Goal: Task Accomplishment & Management: Manage account settings

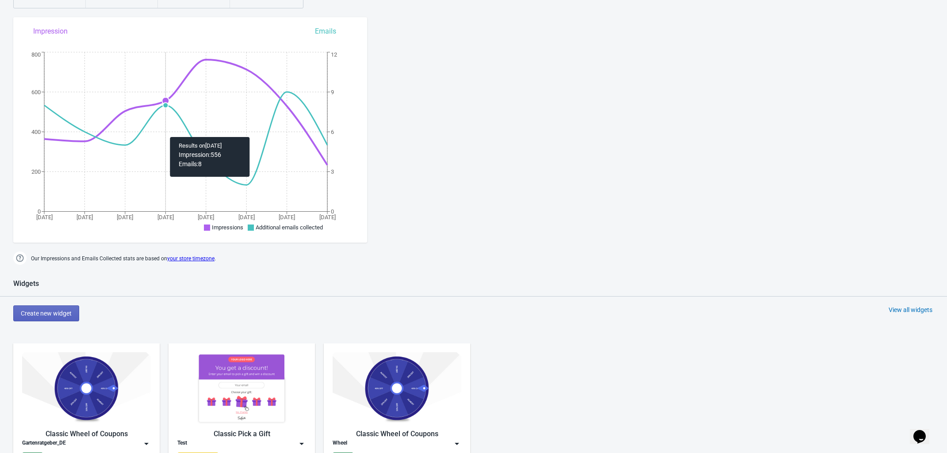
scroll to position [332, 0]
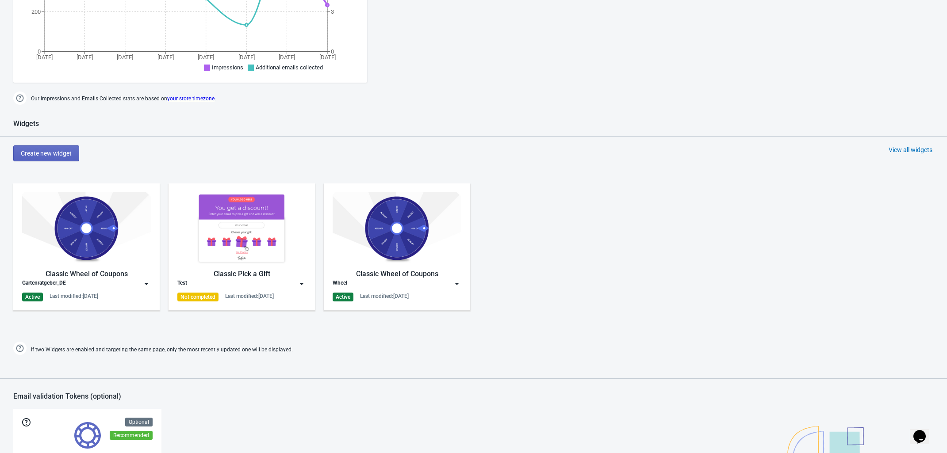
click at [105, 227] on img at bounding box center [86, 228] width 129 height 72
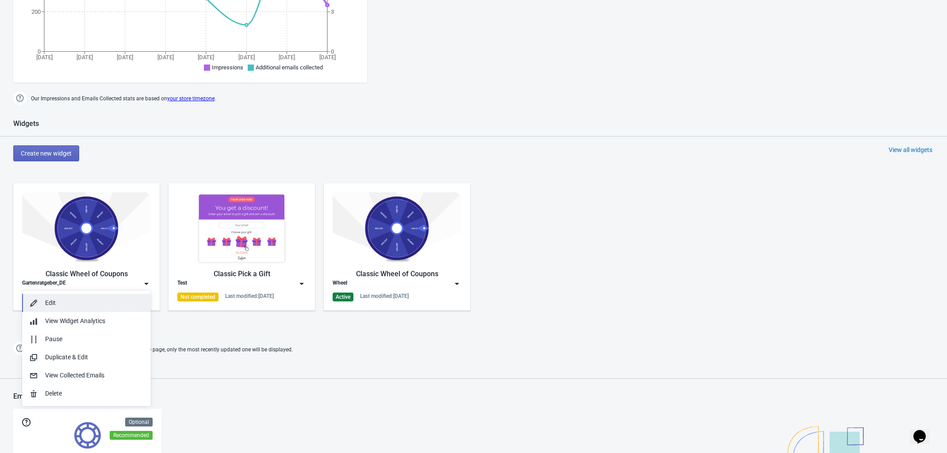
click at [100, 303] on div "Edit" at bounding box center [94, 303] width 99 height 9
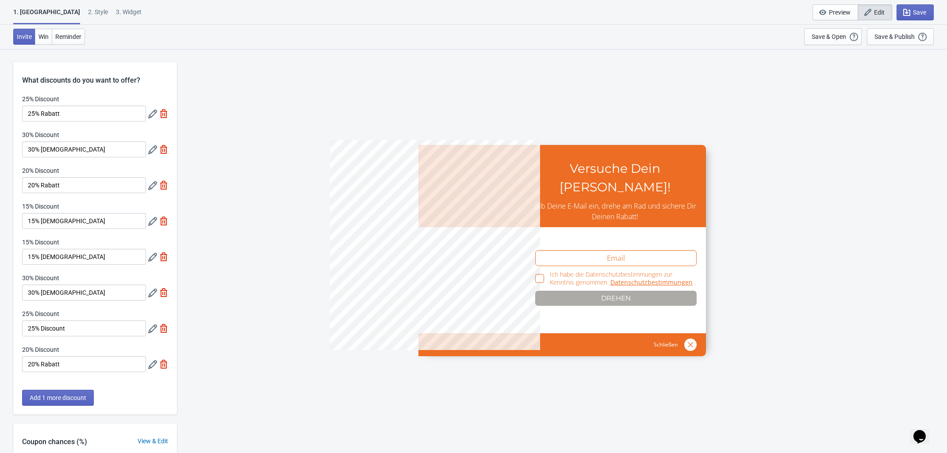
click at [88, 12] on div "2 . Style" at bounding box center [98, 15] width 20 height 15
select select "left"
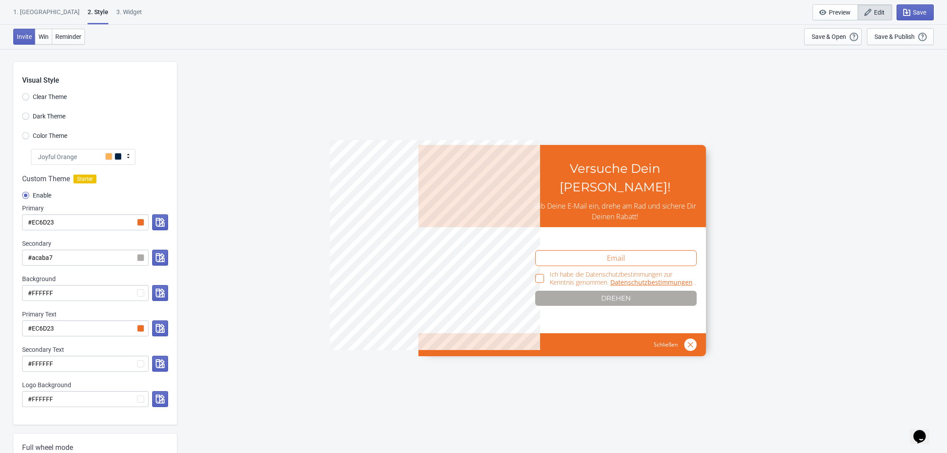
click at [116, 9] on div "3. Widget" at bounding box center [129, 15] width 26 height 15
select select "specificURL"
select select "once"
select select "circle"
select select "middle_left"
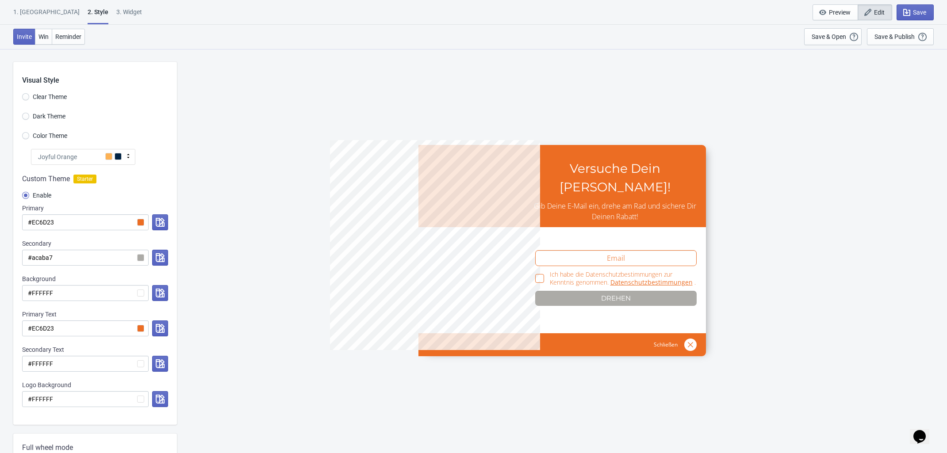
select select "1"
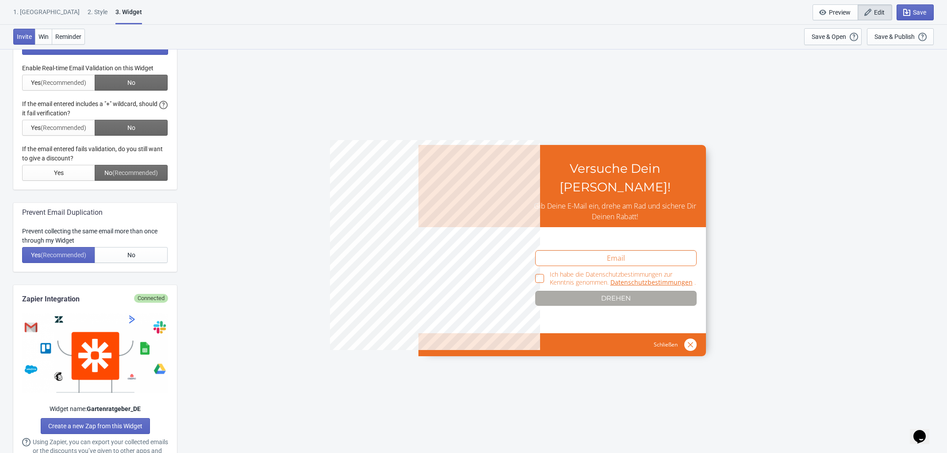
scroll to position [277, 0]
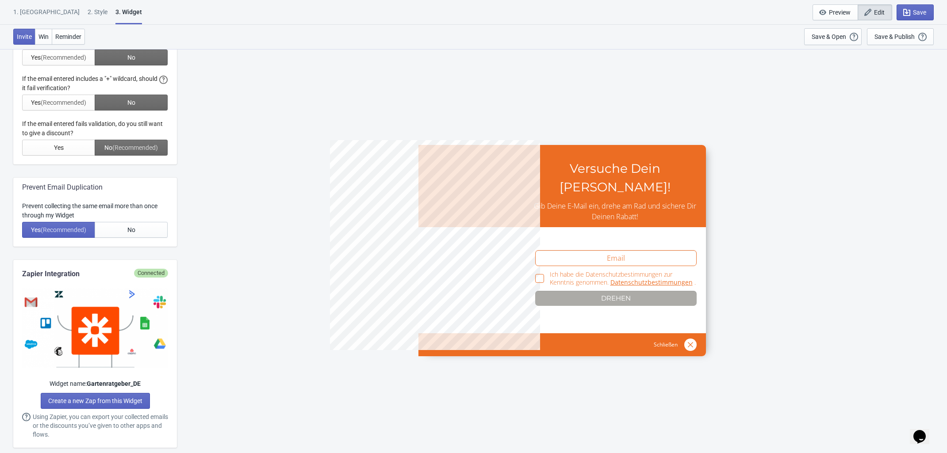
click at [88, 11] on div "2 . Style" at bounding box center [98, 15] width 20 height 15
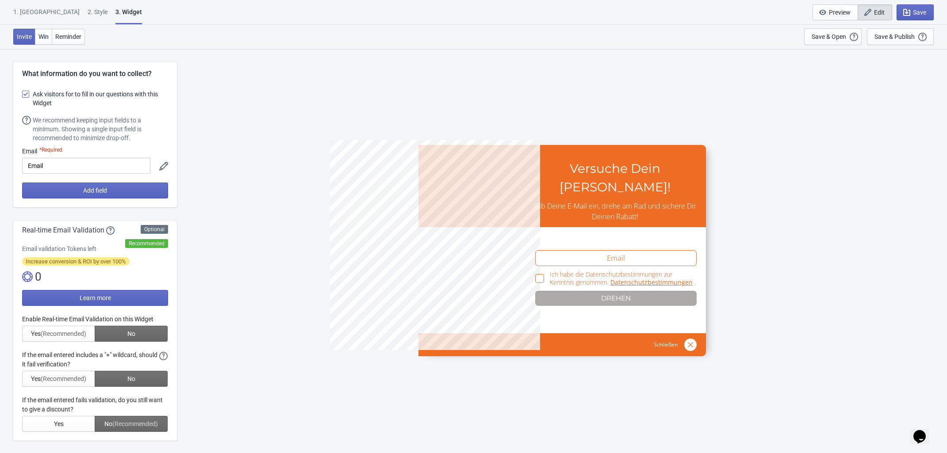
select select "left"
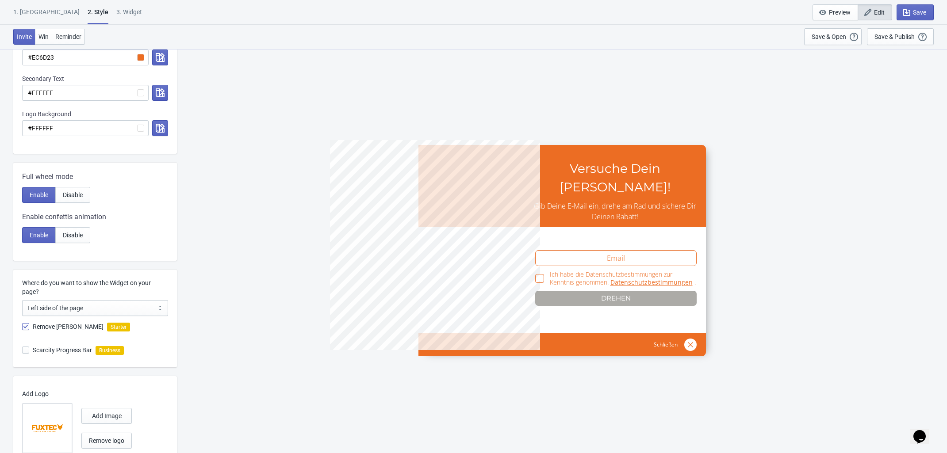
scroll to position [3, 0]
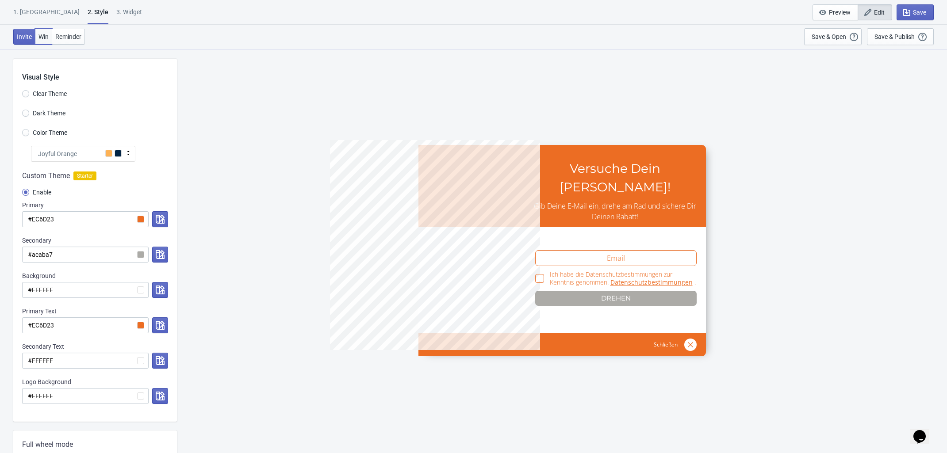
click at [38, 37] on span "Win" at bounding box center [43, 36] width 10 height 7
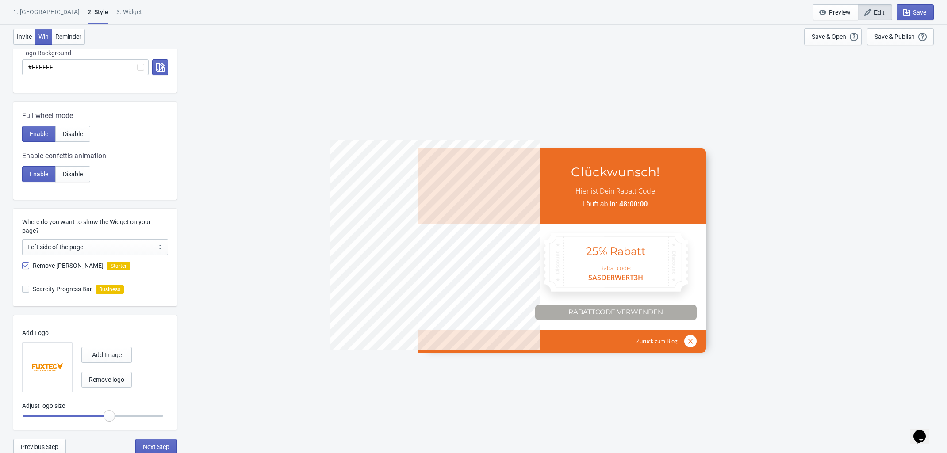
scroll to position [335, 0]
click at [18, 36] on span "Invite" at bounding box center [24, 36] width 15 height 7
radio input "true"
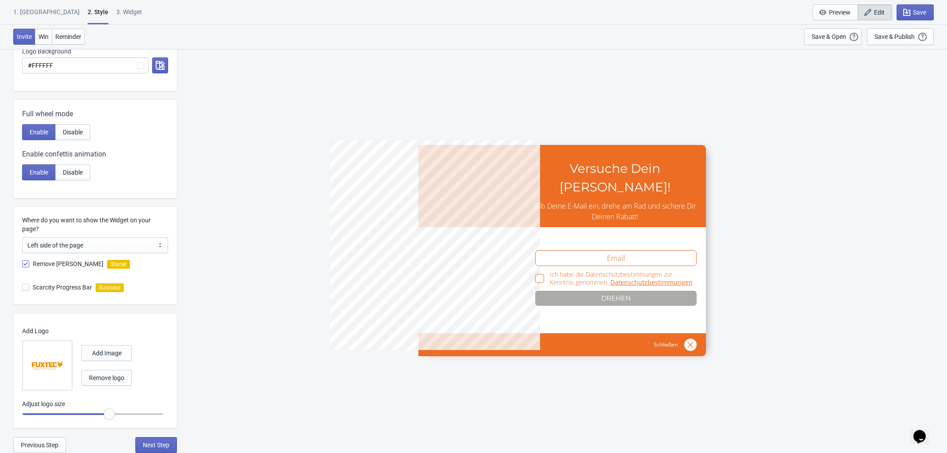
click at [29, 11] on div "1. Coupon" at bounding box center [46, 15] width 66 height 15
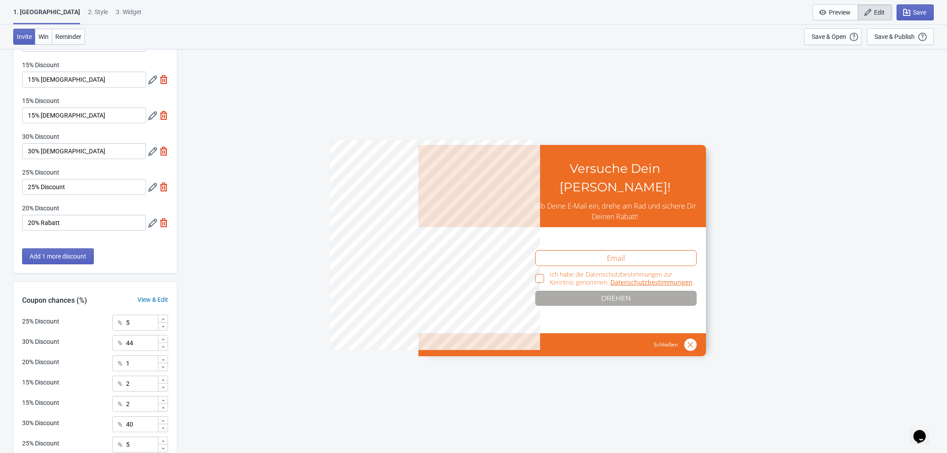
scroll to position [244, 0]
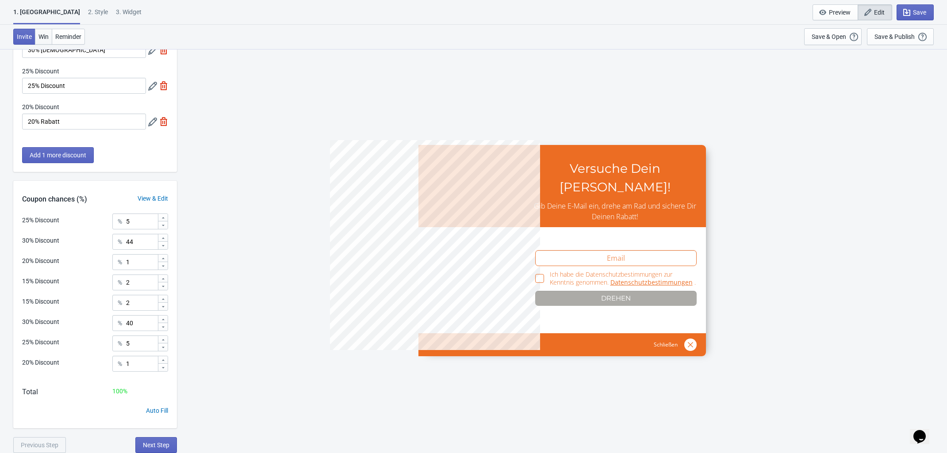
click at [35, 32] on button "Win" at bounding box center [43, 37] width 17 height 16
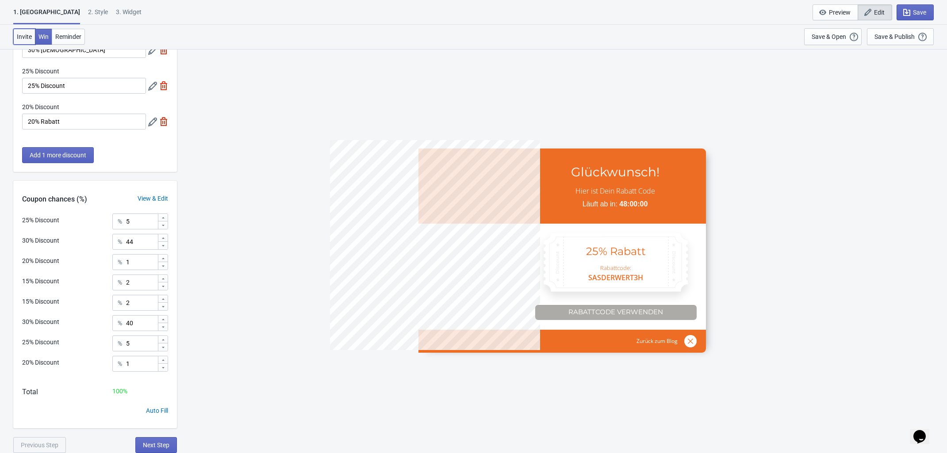
click at [19, 31] on button "Invite" at bounding box center [24, 37] width 22 height 16
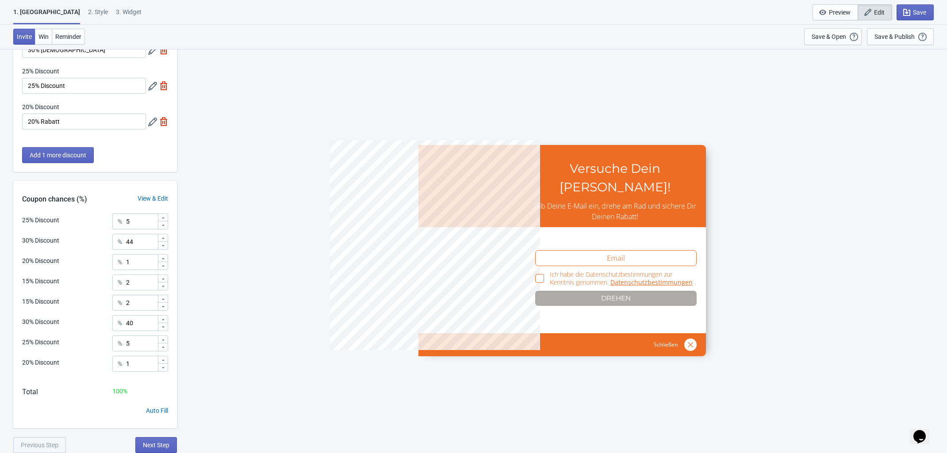
drag, startPoint x: 109, startPoint y: 16, endPoint x: 90, endPoint y: 13, distance: 19.7
click at [107, 16] on div "1. Coupon 2 . Style 3. Widget 1. Coupon 2 . Style 3. Widget Save and Exit Previ…" at bounding box center [473, 12] width 947 height 25
click at [116, 12] on div "3. Widget" at bounding box center [129, 15] width 26 height 15
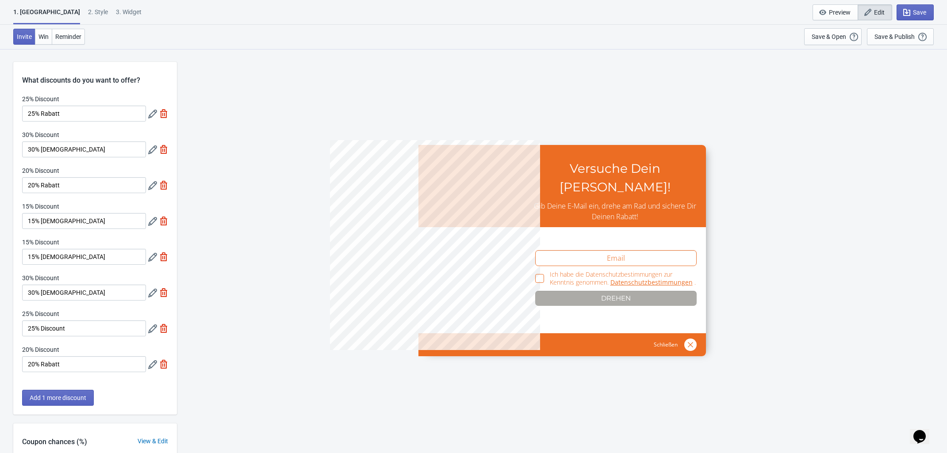
select select "specificURL"
select select "once"
select select "circle"
select select "middle_left"
select select "1"
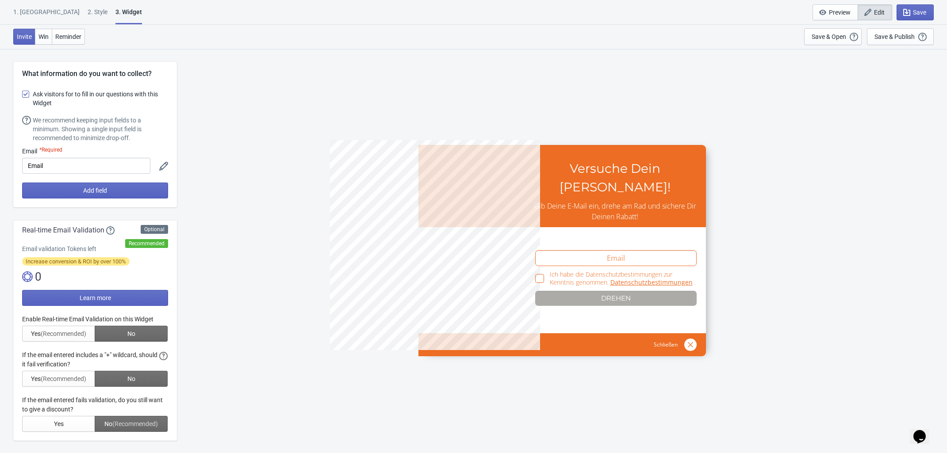
click at [61, 3] on div "1. Coupon 2 . Style 3. Widget 1. Coupon 2 . Style 3. Widget Save and Exit Previ…" at bounding box center [473, 12] width 947 height 25
click at [88, 11] on div "2 . Style" at bounding box center [98, 15] width 20 height 15
select select "left"
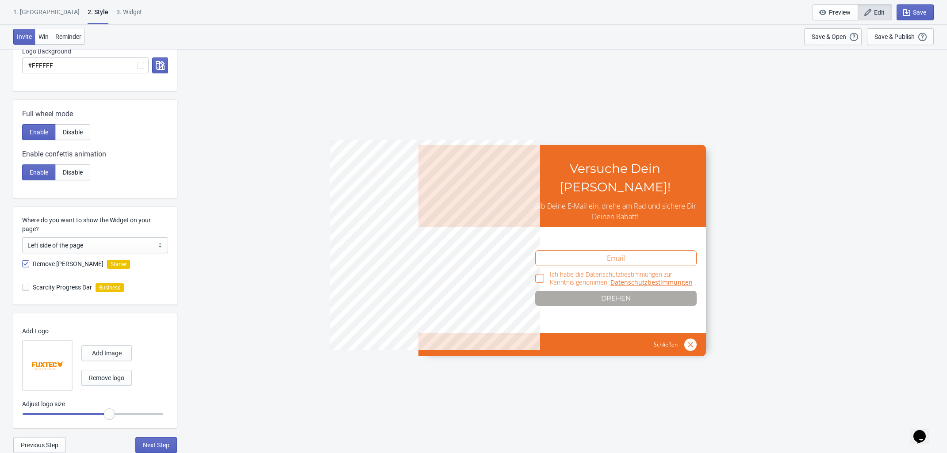
scroll to position [335, 0]
click at [29, 13] on div "1. Coupon" at bounding box center [46, 15] width 66 height 15
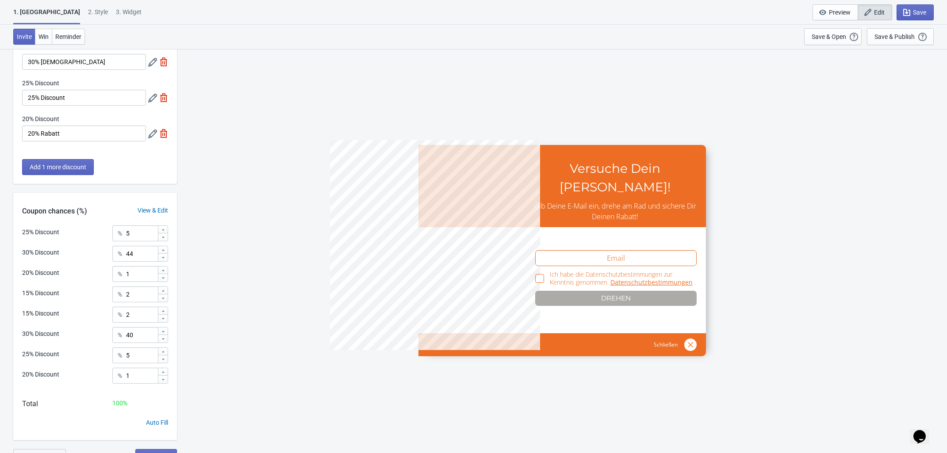
scroll to position [244, 0]
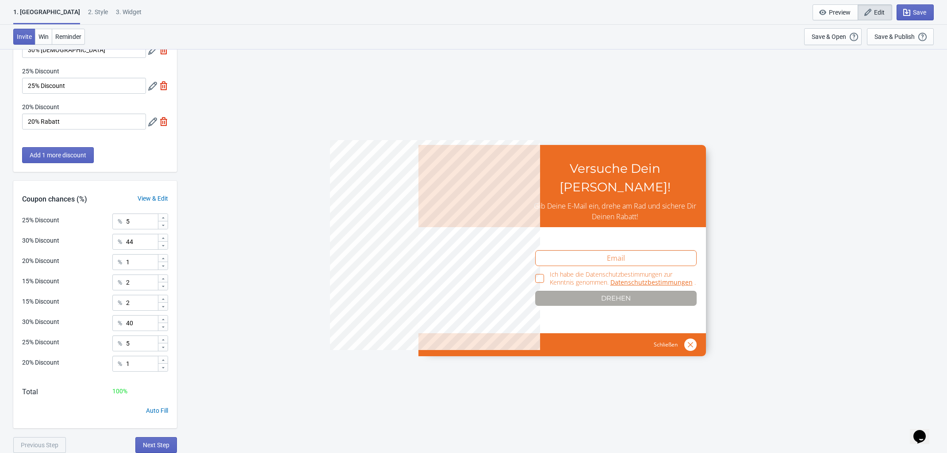
click at [876, 4] on div "1. Coupon 2 . Style 3. Widget 1. Coupon 2 . Style 3. Widget Save and Exit Previ…" at bounding box center [473, 12] width 947 height 25
click at [875, 11] on span "Edit" at bounding box center [879, 12] width 11 height 7
click at [45, 35] on span "Win" at bounding box center [43, 36] width 10 height 7
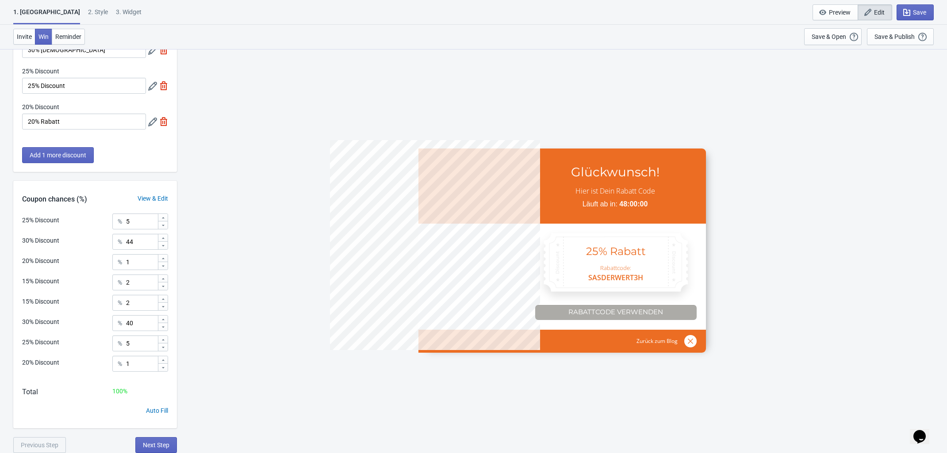
click at [88, 12] on div "2 . Style" at bounding box center [98, 15] width 20 height 15
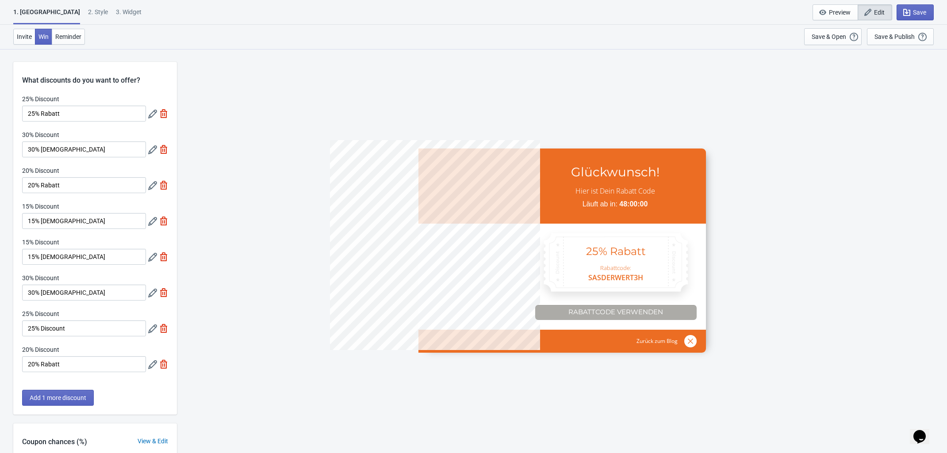
select select "left"
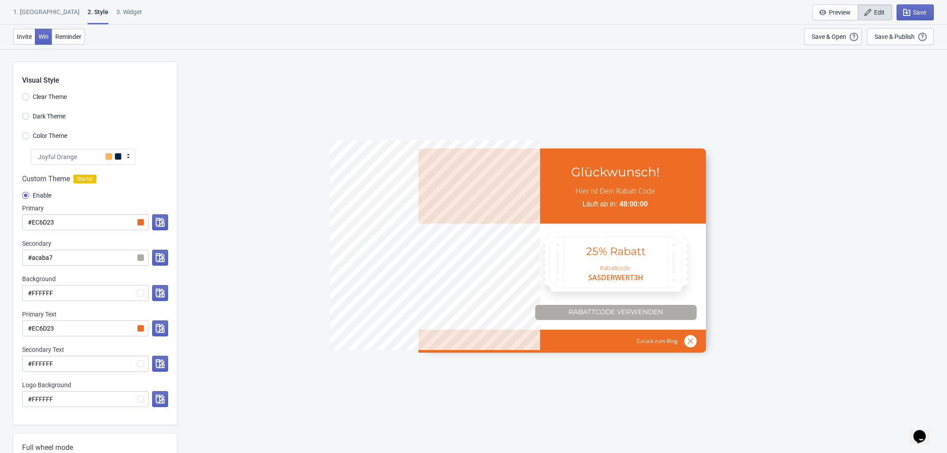
click at [116, 11] on div "3. Widget" at bounding box center [129, 15] width 26 height 15
select select "specificURL"
select select "once"
select select "circle"
select select "middle_left"
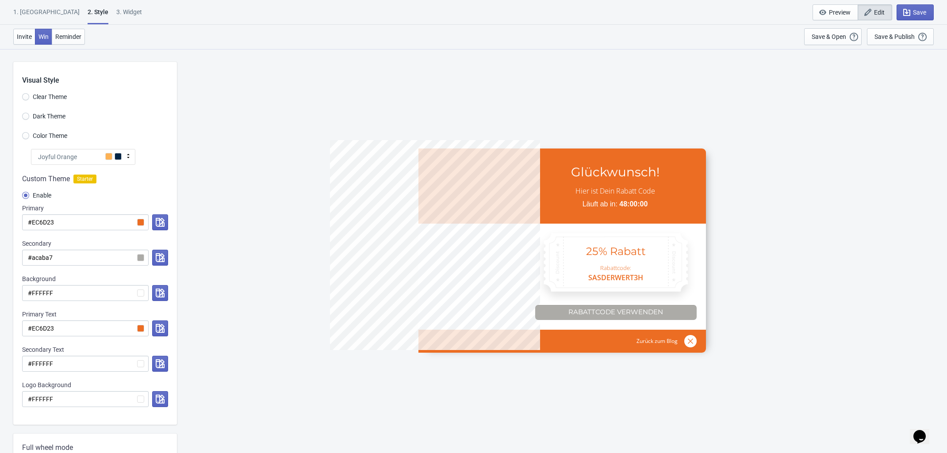
select select "1"
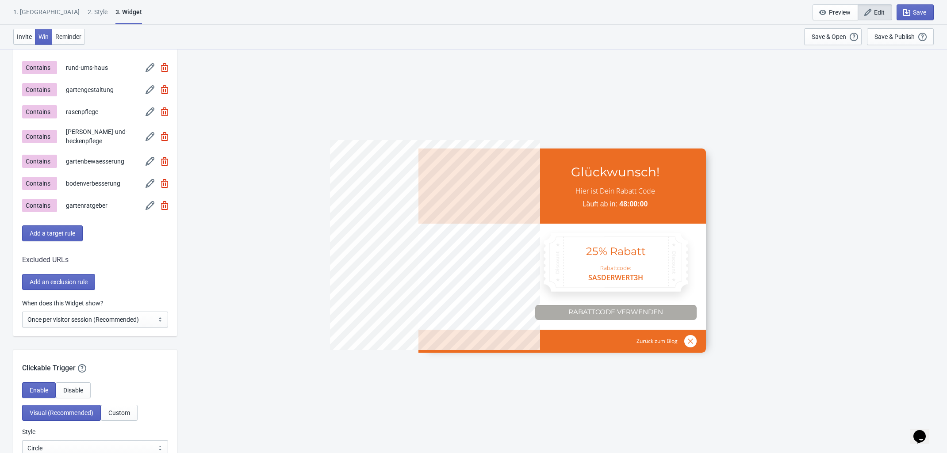
scroll to position [774, 0]
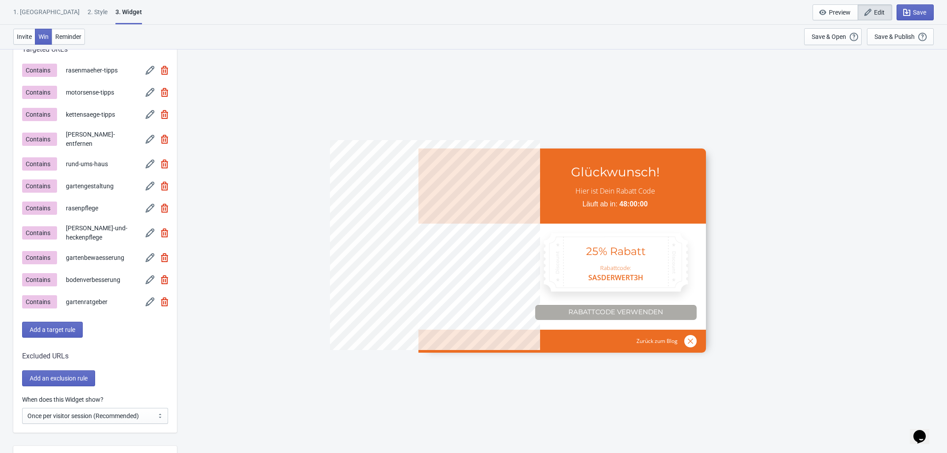
click at [162, 204] on img at bounding box center [164, 208] width 7 height 9
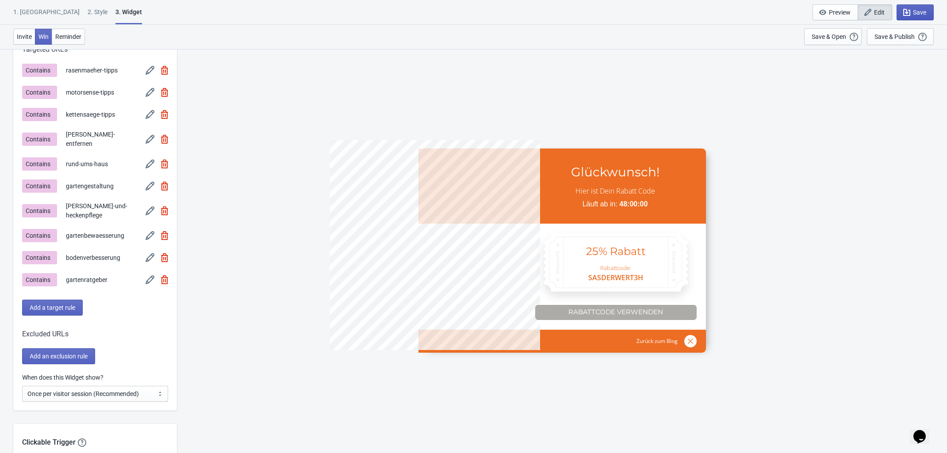
click at [927, 12] on button "Save" at bounding box center [915, 12] width 37 height 16
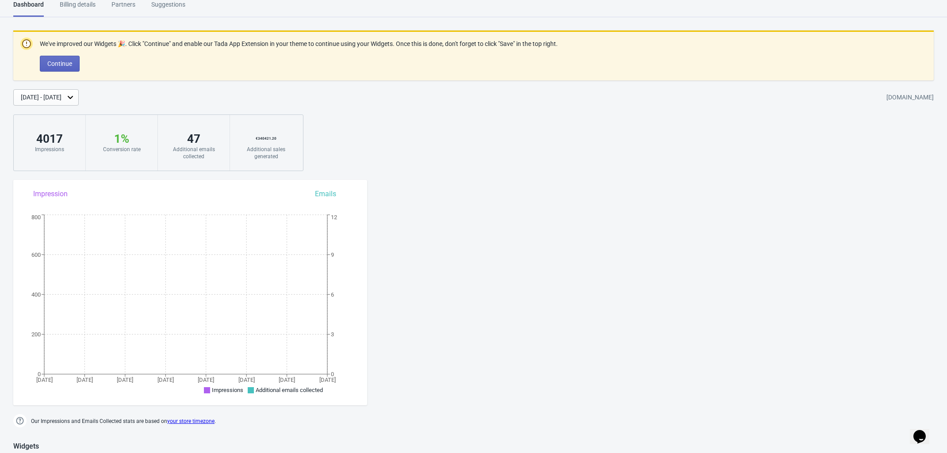
scroll to position [548, 0]
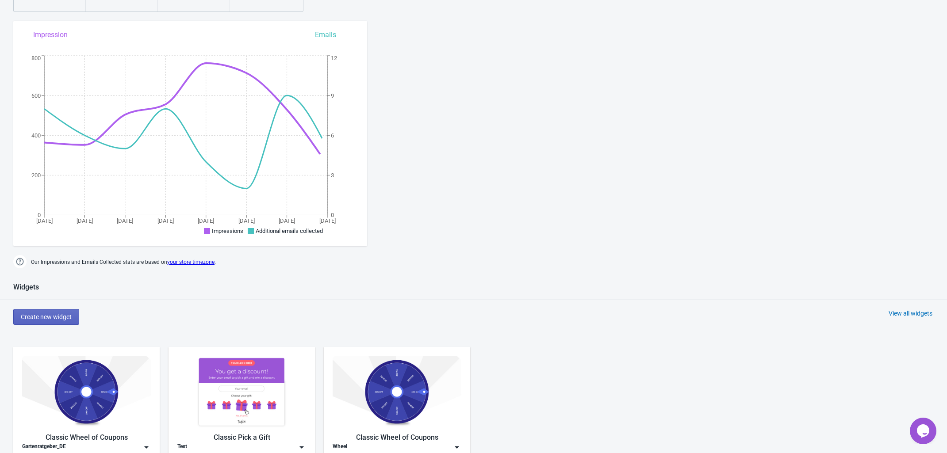
scroll to position [285, 0]
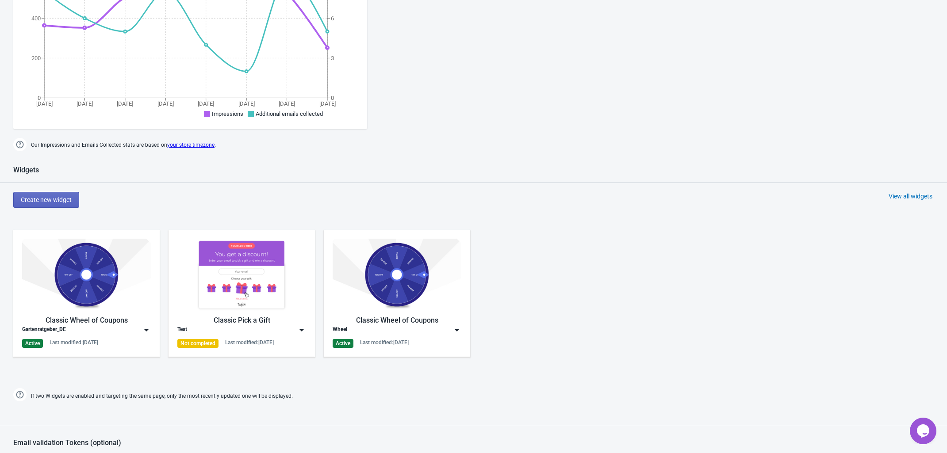
click at [81, 312] on div "Classic Wheel of Coupons Gartenratgeber_DE Active Last modified: 22.9.2025" at bounding box center [86, 293] width 129 height 109
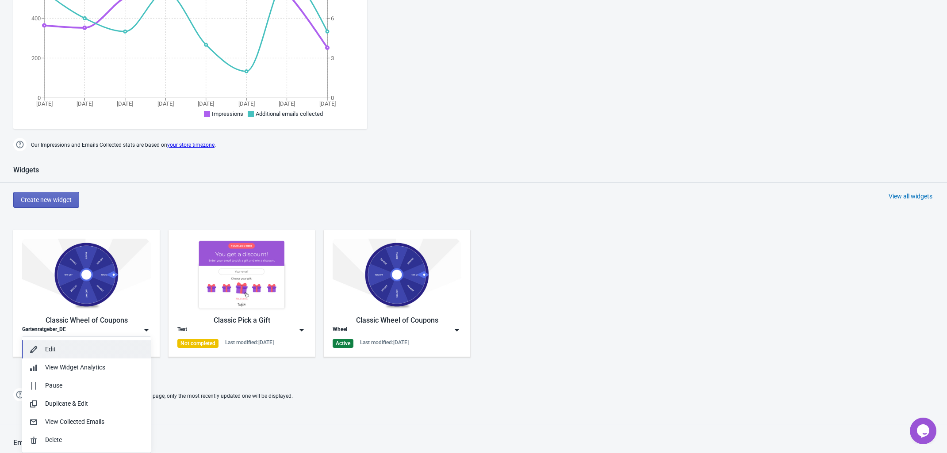
click at [104, 347] on div "Edit" at bounding box center [94, 349] width 99 height 9
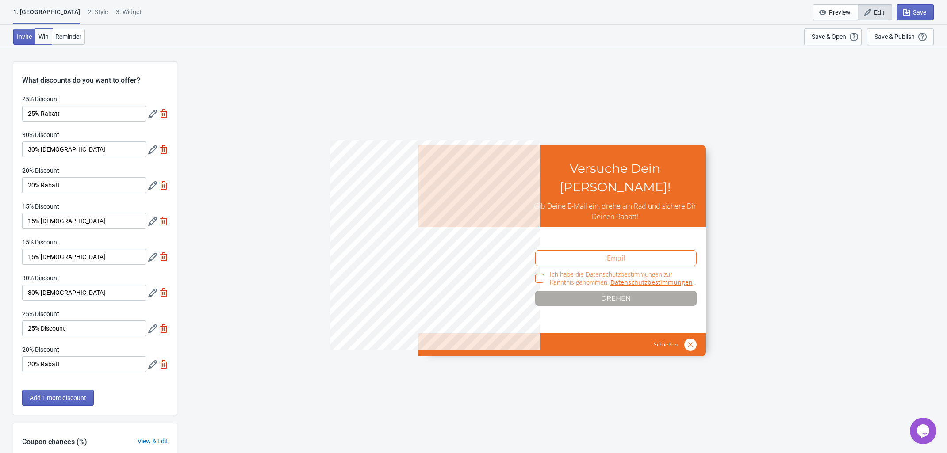
click at [43, 38] on span "Win" at bounding box center [43, 36] width 10 height 7
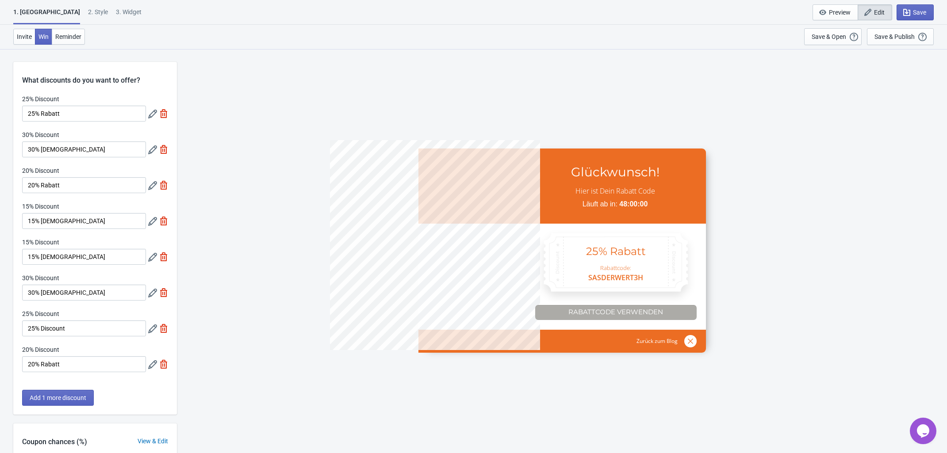
click at [88, 11] on div "2 . Style" at bounding box center [98, 15] width 20 height 15
select select "left"
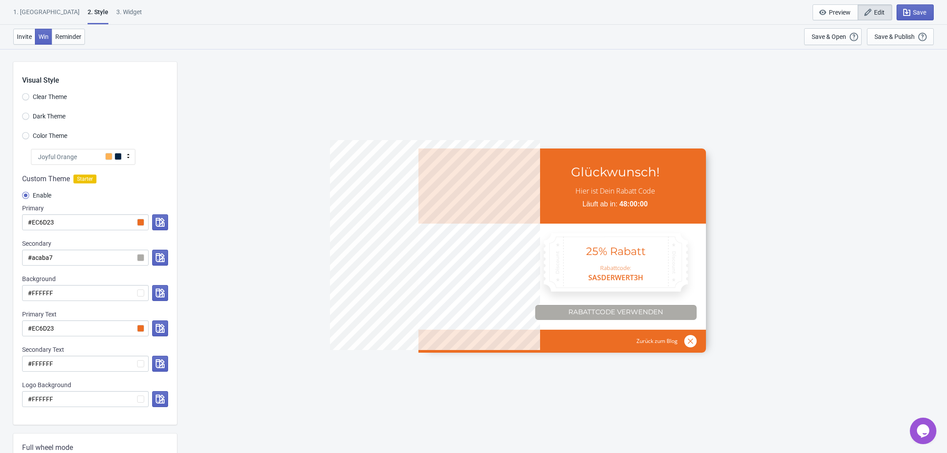
click at [105, 12] on div "1. Coupon 2 . Style 3. Widget" at bounding box center [79, 16] width 132 height 17
click at [116, 12] on div "3. Widget" at bounding box center [129, 15] width 26 height 15
select select "specificURL"
select select "once"
select select "circle"
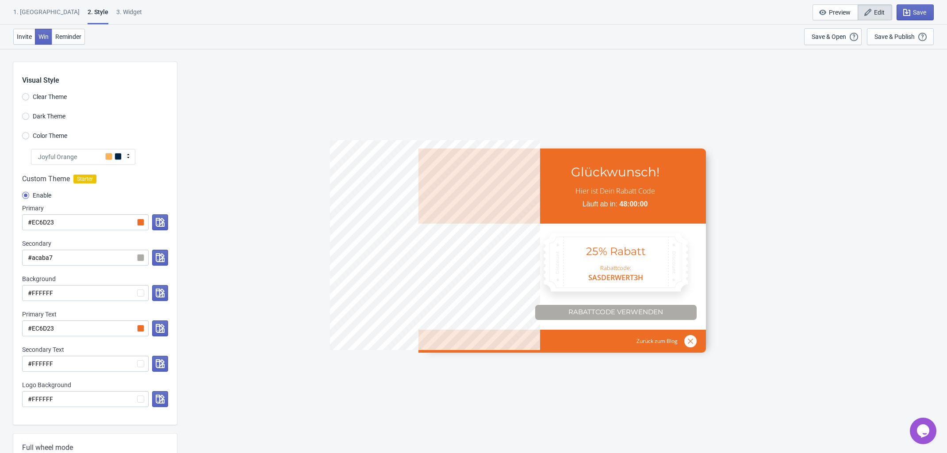
select select "middle_left"
select select "1"
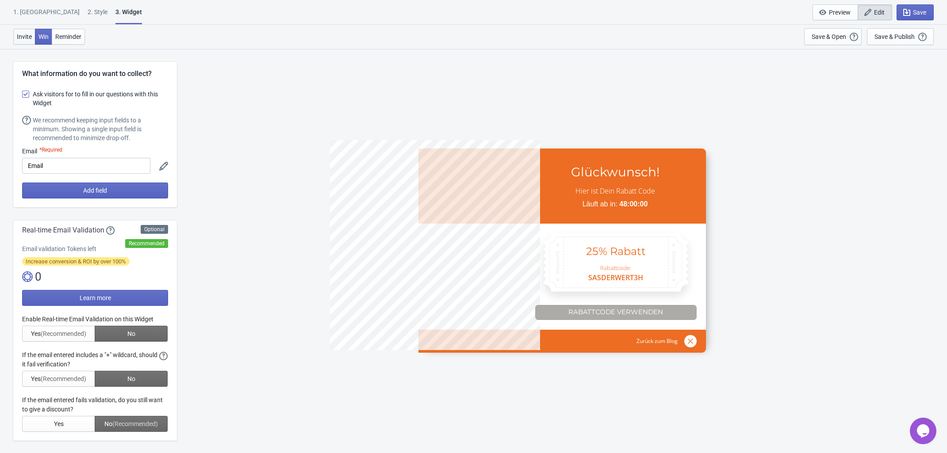
click at [24, 39] on span "Invite" at bounding box center [24, 36] width 15 height 7
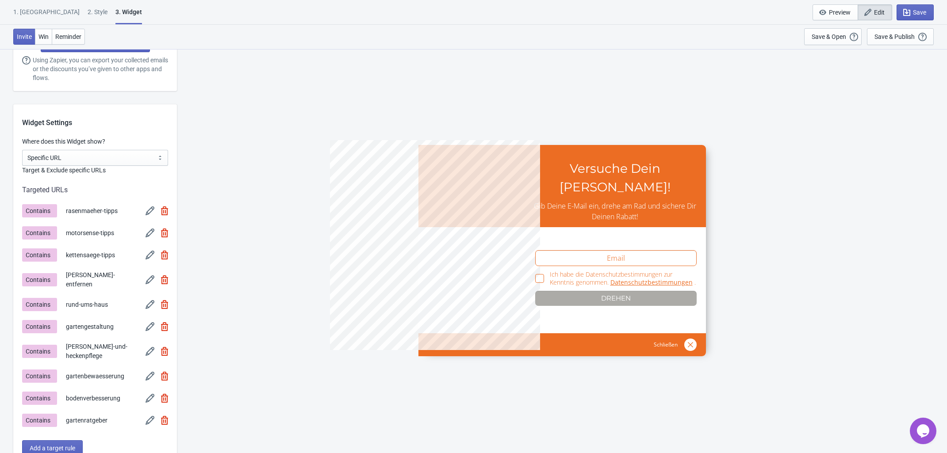
scroll to position [719, 0]
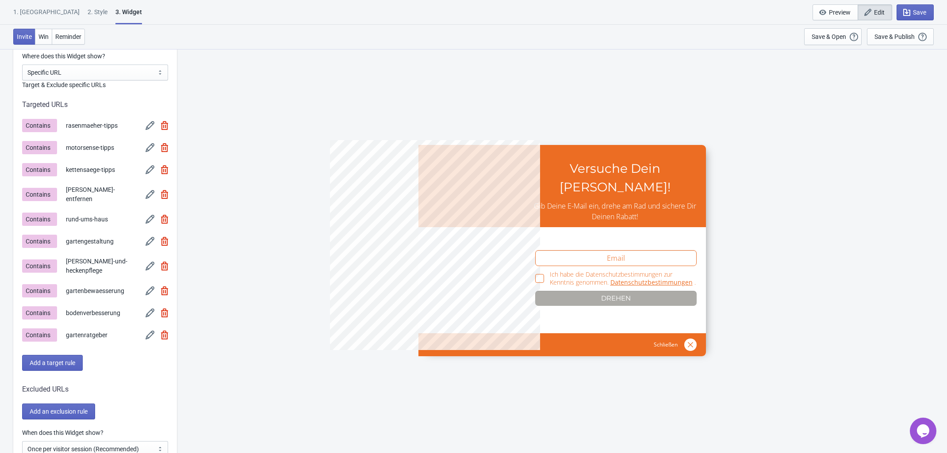
click at [167, 238] on img at bounding box center [164, 241] width 7 height 9
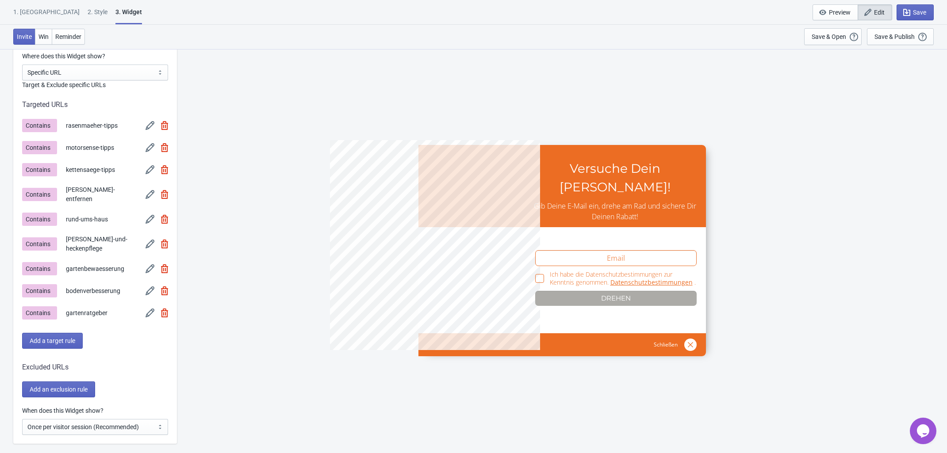
click at [150, 287] on img at bounding box center [150, 291] width 9 height 9
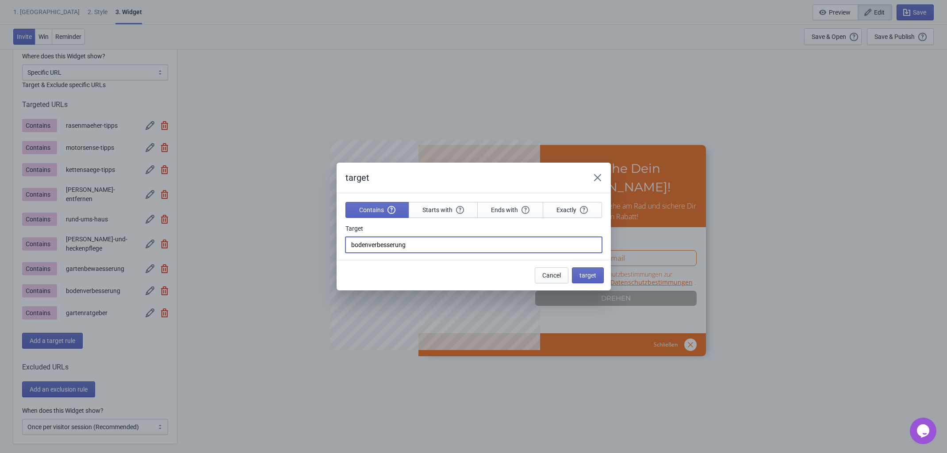
click at [353, 246] on input "bodenverbesserung" at bounding box center [474, 245] width 257 height 16
click at [362, 281] on div "target Contains Starts with Ends with Exactly Target bodenverbesserung Cancel t…" at bounding box center [473, 227] width 947 height 128
click at [341, 244] on section "Contains Starts with Ends with Exactly Target bodenverbesserung" at bounding box center [474, 226] width 274 height 67
click at [348, 243] on input "bodenverbesserung" at bounding box center [474, 245] width 257 height 16
click at [348, 241] on input "bodenverbesserung" at bounding box center [474, 245] width 257 height 16
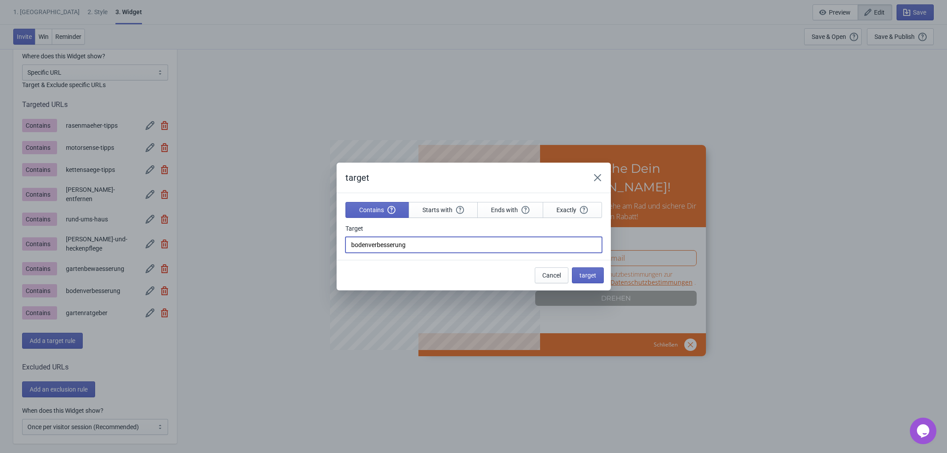
paste input "blogs/"
type input "blogs/bodenverbesserung"
click at [592, 276] on span "target" at bounding box center [588, 275] width 17 height 7
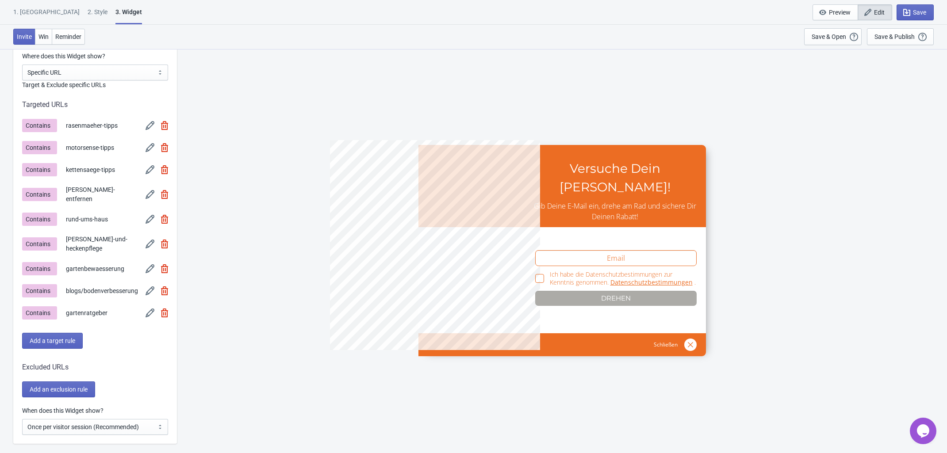
click at [151, 309] on img at bounding box center [150, 313] width 9 height 9
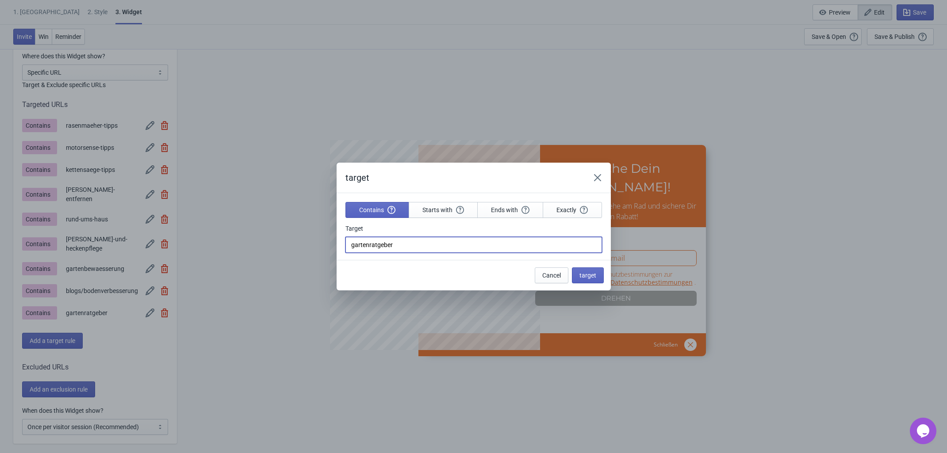
click at [346, 246] on input "gartenratgeber" at bounding box center [474, 245] width 257 height 16
click at [596, 177] on icon "Close" at bounding box center [597, 177] width 9 height 9
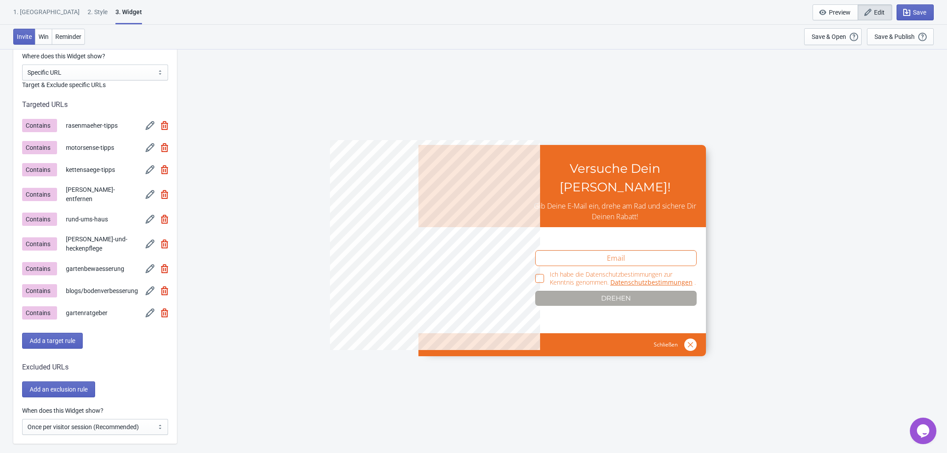
click at [147, 265] on img at bounding box center [150, 269] width 9 height 9
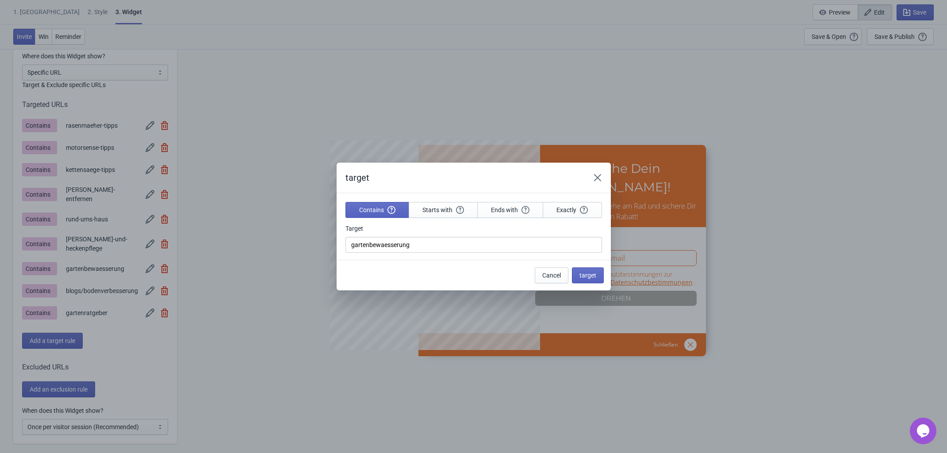
scroll to position [0, 0]
click at [346, 246] on input "gartenbewaesserung" at bounding box center [474, 245] width 257 height 16
paste input "blogs/"
type input "blogs/gartenbewaesserung"
click at [587, 278] on span "target" at bounding box center [588, 275] width 17 height 7
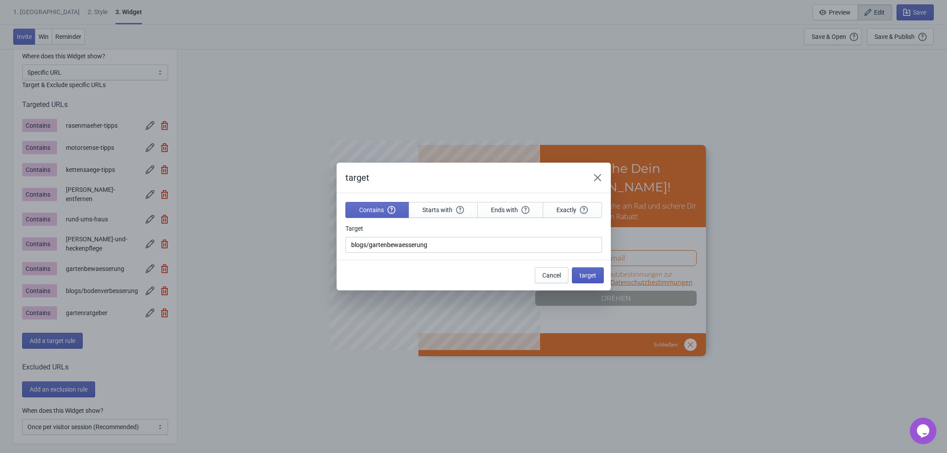
scroll to position [719, 0]
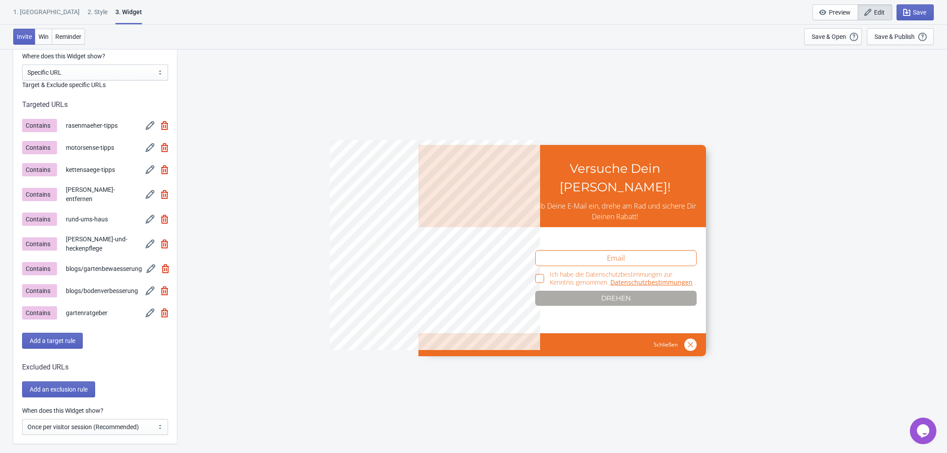
click at [153, 240] on img at bounding box center [150, 244] width 9 height 9
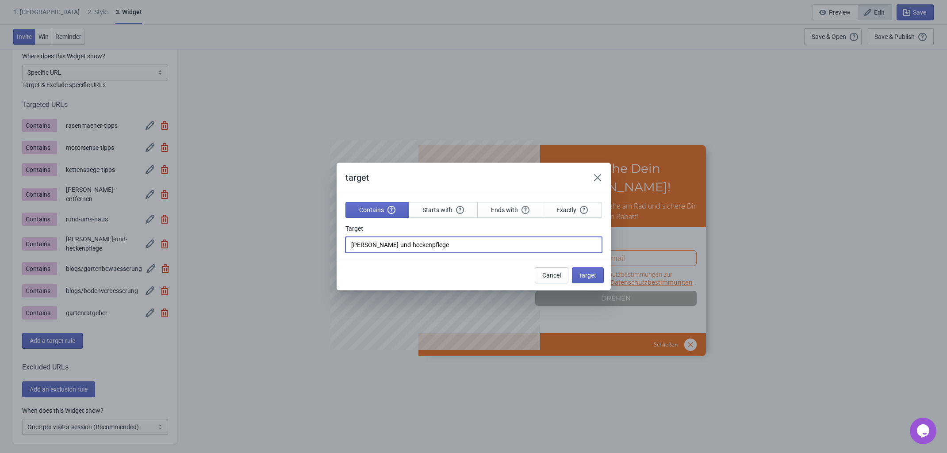
click at [350, 243] on input "baum-und-heckenpflege" at bounding box center [474, 245] width 257 height 16
paste input "blogs/"
type input "blogs/baum-und-heckenpflege"
drag, startPoint x: 597, startPoint y: 276, endPoint x: 527, endPoint y: 274, distance: 70.4
click at [596, 275] on button "target" at bounding box center [588, 276] width 32 height 16
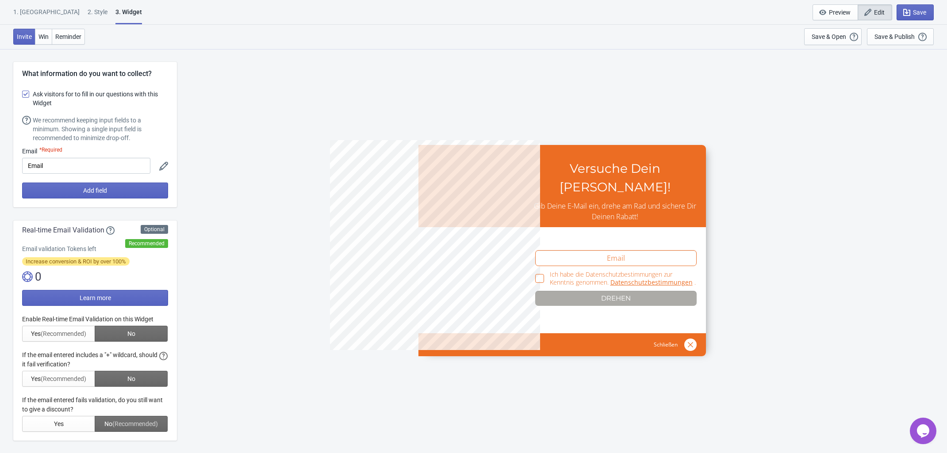
scroll to position [719, 0]
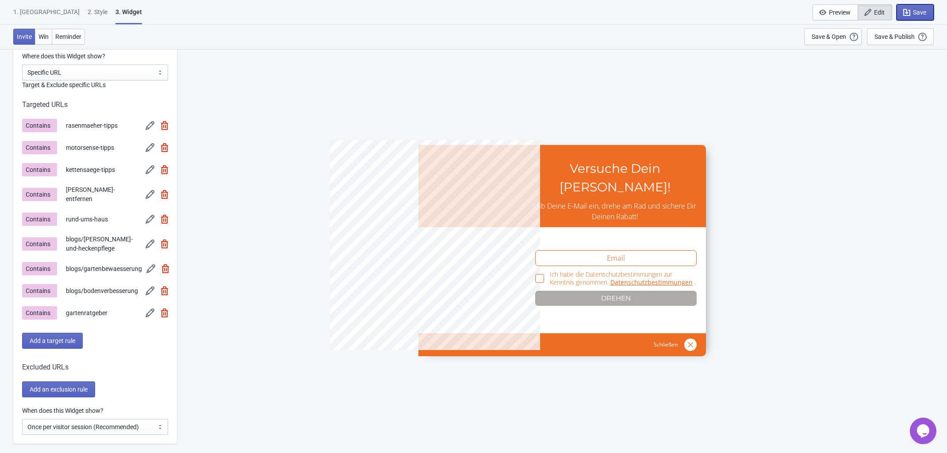
drag, startPoint x: 906, startPoint y: 18, endPoint x: 865, endPoint y: 24, distance: 41.2
click at [906, 17] on button "Save" at bounding box center [915, 12] width 37 height 16
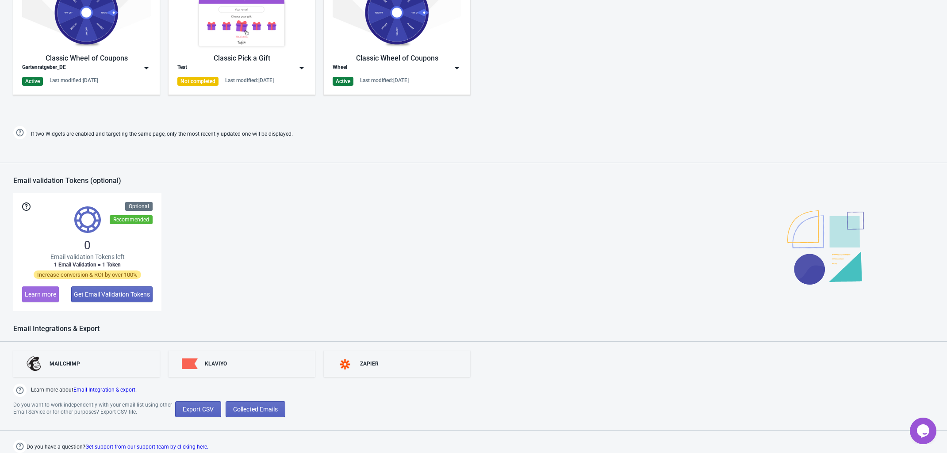
scroll to position [216, 0]
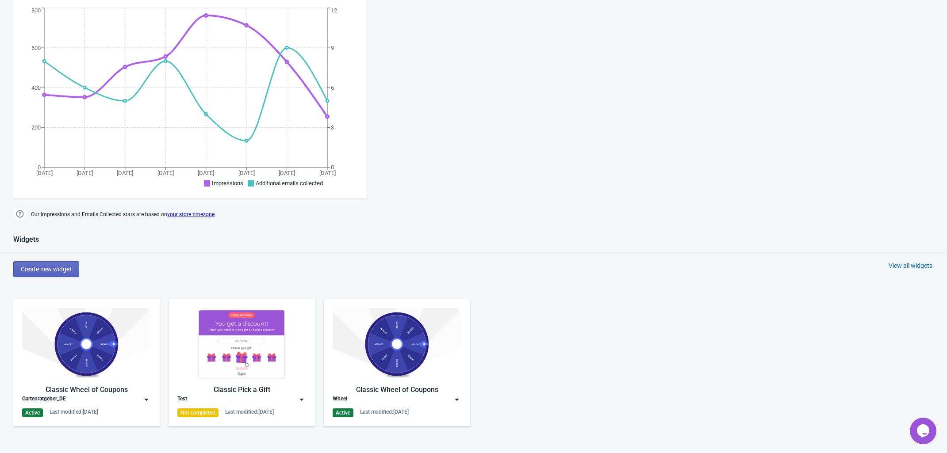
click at [91, 338] on img at bounding box center [86, 344] width 129 height 72
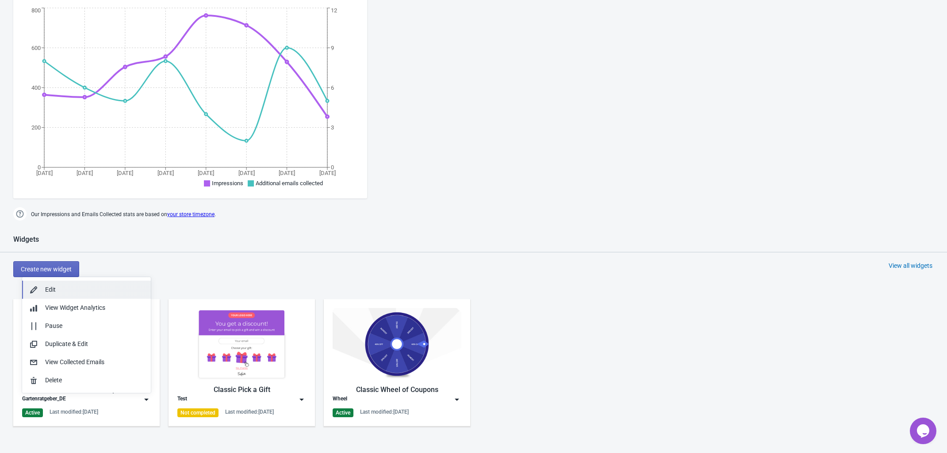
click at [81, 292] on div "Edit" at bounding box center [94, 289] width 99 height 9
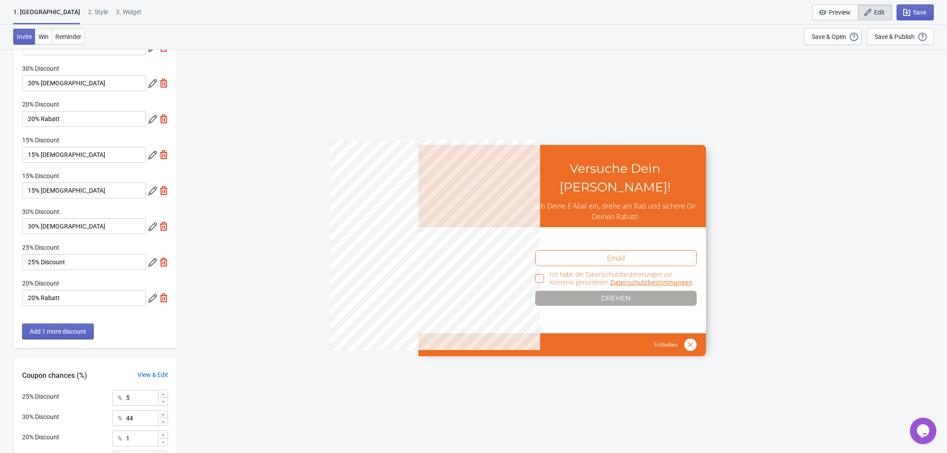
scroll to position [55, 0]
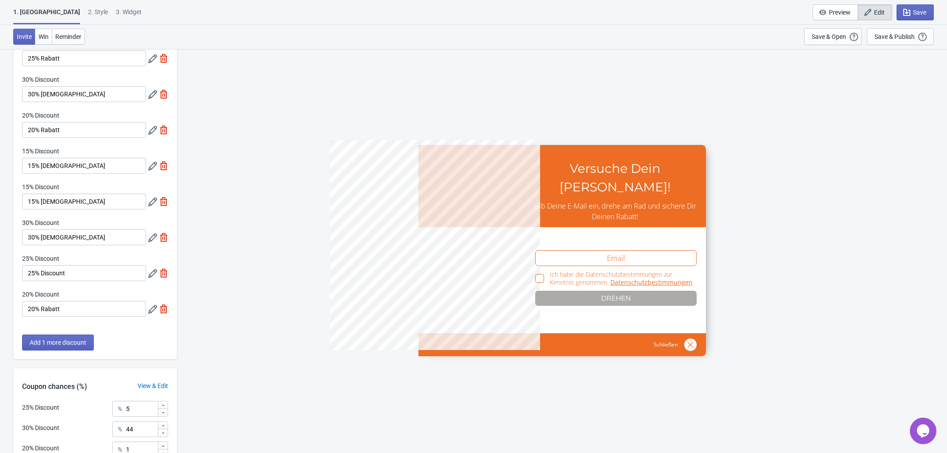
drag, startPoint x: 43, startPoint y: 9, endPoint x: 56, endPoint y: 8, distance: 12.8
click at [45, 8] on div "1. Coupon 2 . Style 3. Widget" at bounding box center [79, 16] width 132 height 17
click at [88, 8] on div "2 . Style" at bounding box center [98, 15] width 20 height 15
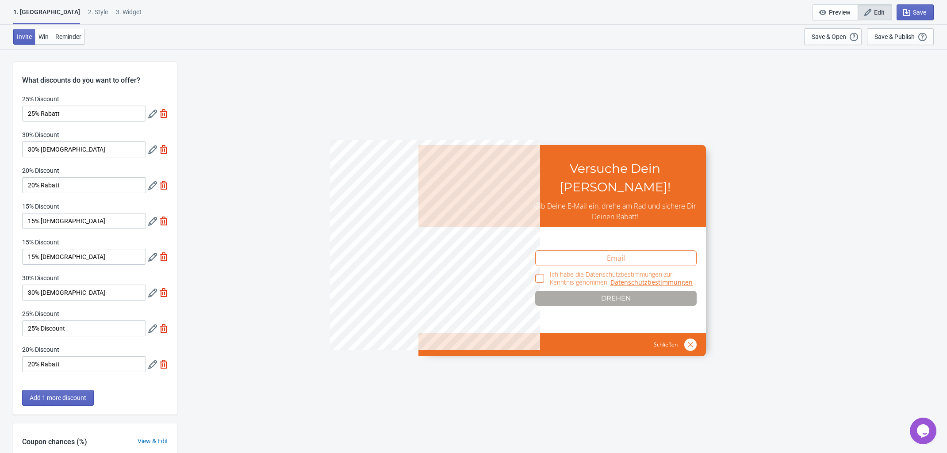
select select "left"
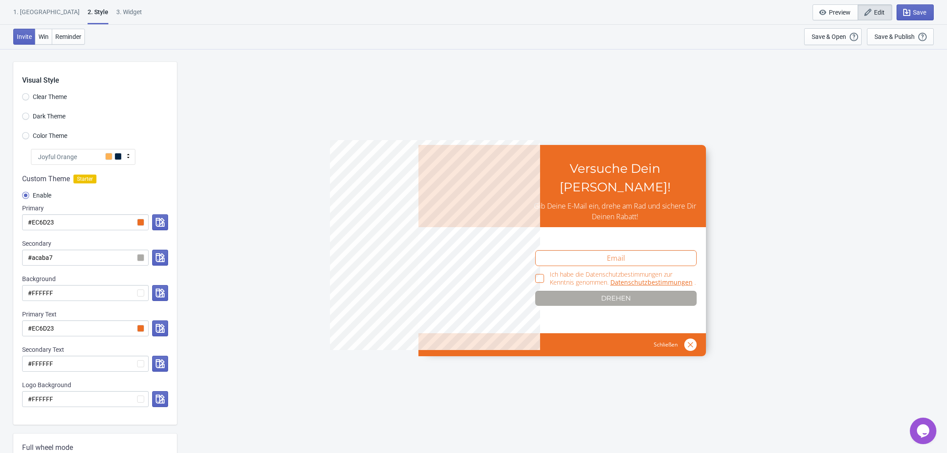
click at [77, 12] on div "1. Coupon 2 . Style 3. Widget" at bounding box center [79, 16] width 132 height 17
click at [106, 10] on div "1. Coupon 2 . Style 3. Widget" at bounding box center [79, 16] width 132 height 17
click at [116, 10] on div "3. Widget" at bounding box center [129, 15] width 26 height 15
select select "specificURL"
select select "once"
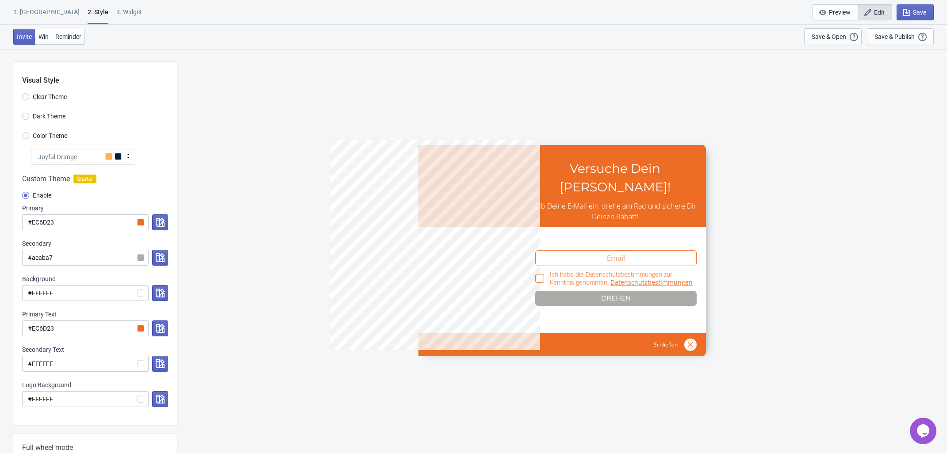
select select "circle"
select select "middle_left"
select select "1"
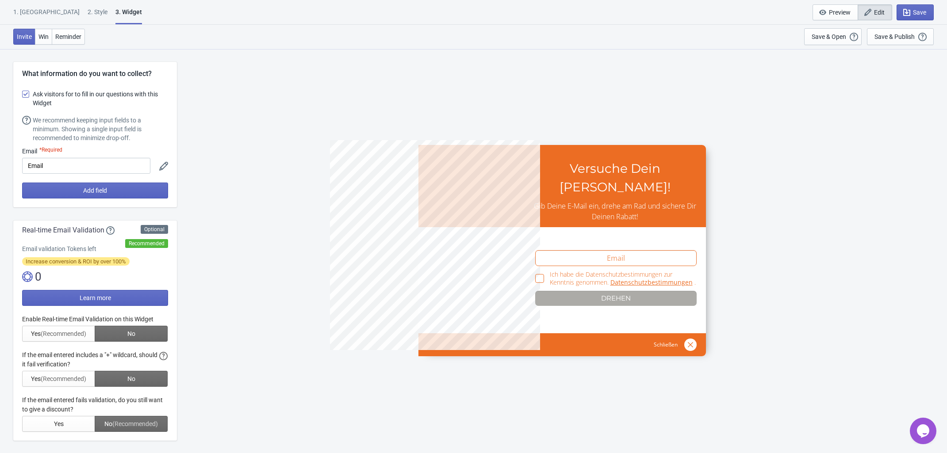
click at [22, 17] on div "1. Coupon" at bounding box center [46, 15] width 66 height 15
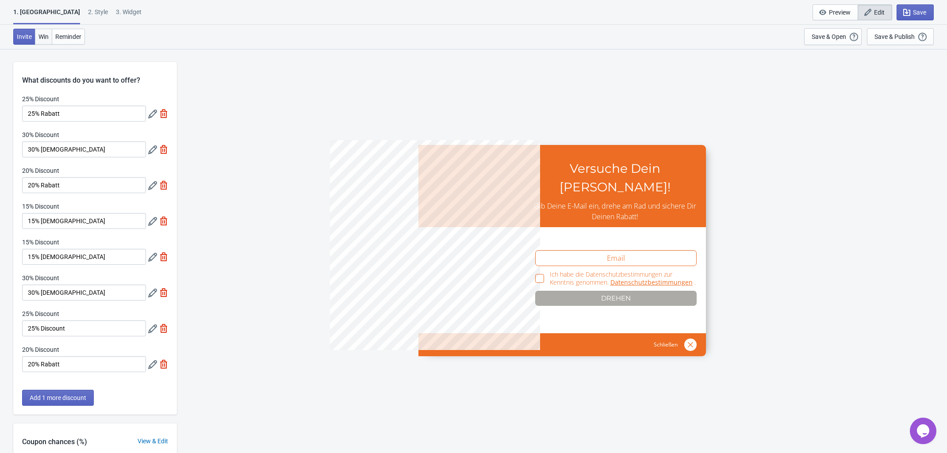
click at [46, 36] on span "Win" at bounding box center [43, 36] width 10 height 7
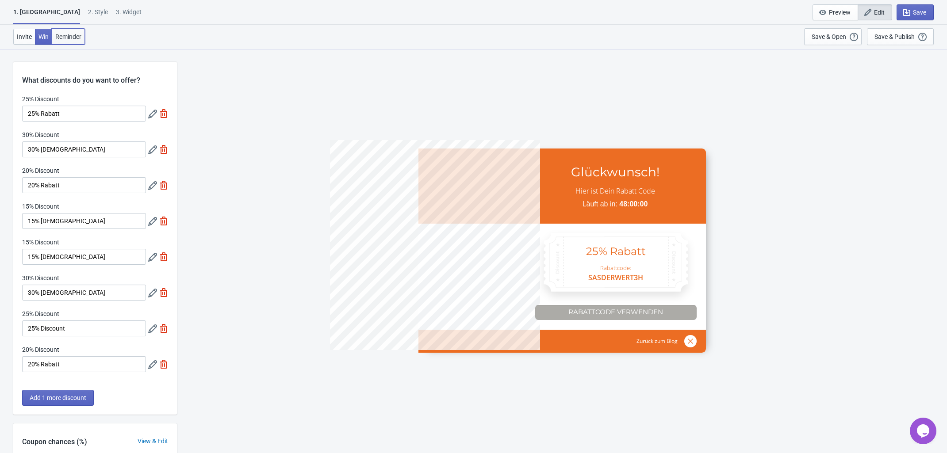
drag, startPoint x: 61, startPoint y: 34, endPoint x: 38, endPoint y: 31, distance: 22.8
click at [61, 34] on span "Reminder" at bounding box center [68, 36] width 26 height 7
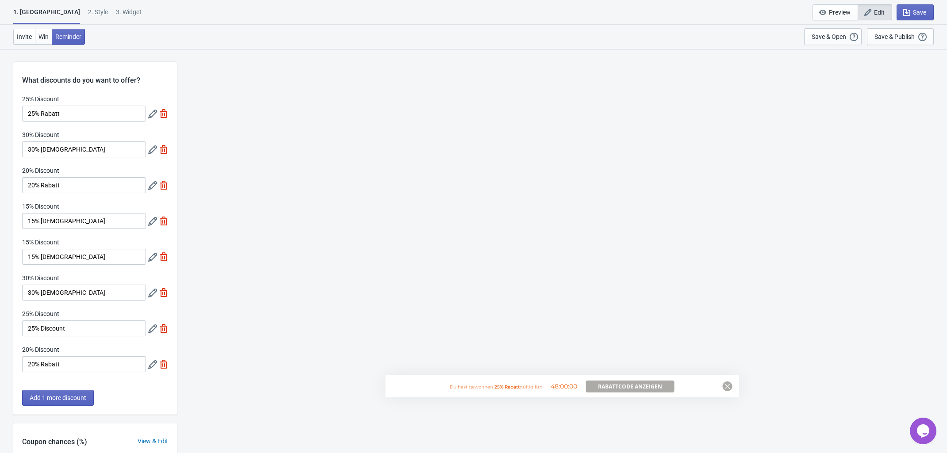
click at [26, 28] on div "Invite Win Reminder" at bounding box center [49, 36] width 72 height 17
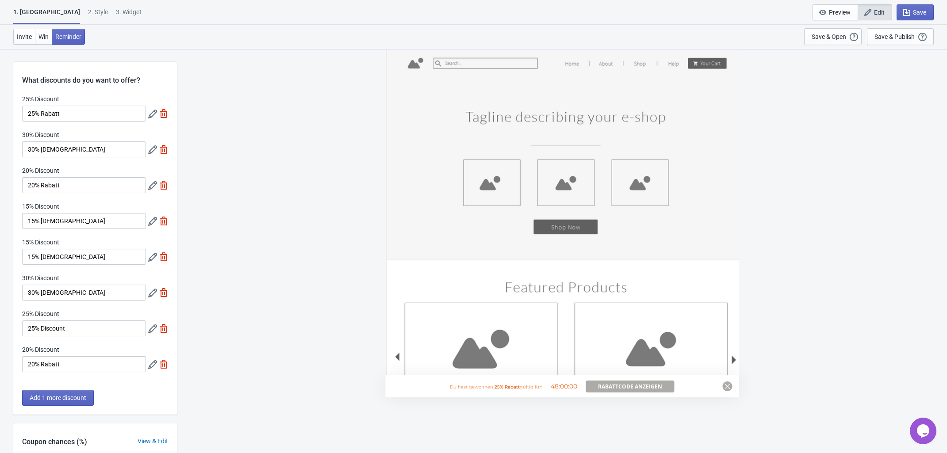
click at [28, 12] on div "1. Coupon" at bounding box center [46, 16] width 67 height 17
drag, startPoint x: 61, startPoint y: 5, endPoint x: 28, endPoint y: 21, distance: 36.6
click at [58, 5] on div "1. Coupon 2 . Style 3. Widget 1. Coupon 2 . Style 3. Widget Save and Exit Previ…" at bounding box center [473, 12] width 947 height 25
drag, startPoint x: 23, startPoint y: 34, endPoint x: 36, endPoint y: 15, distance: 23.1
click at [22, 34] on span "Invite" at bounding box center [24, 36] width 15 height 7
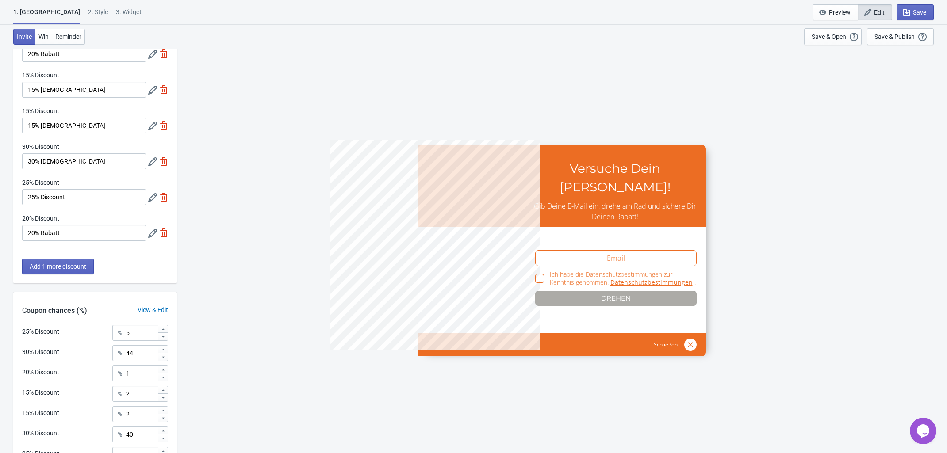
scroll to position [244, 0]
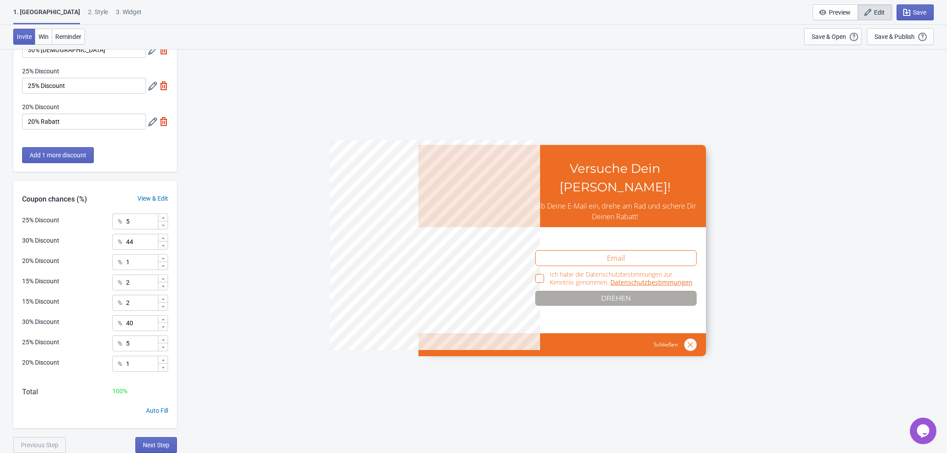
click at [116, 10] on div "3. Widget" at bounding box center [129, 15] width 26 height 15
select select "specificURL"
select select "once"
select select "circle"
select select "middle_left"
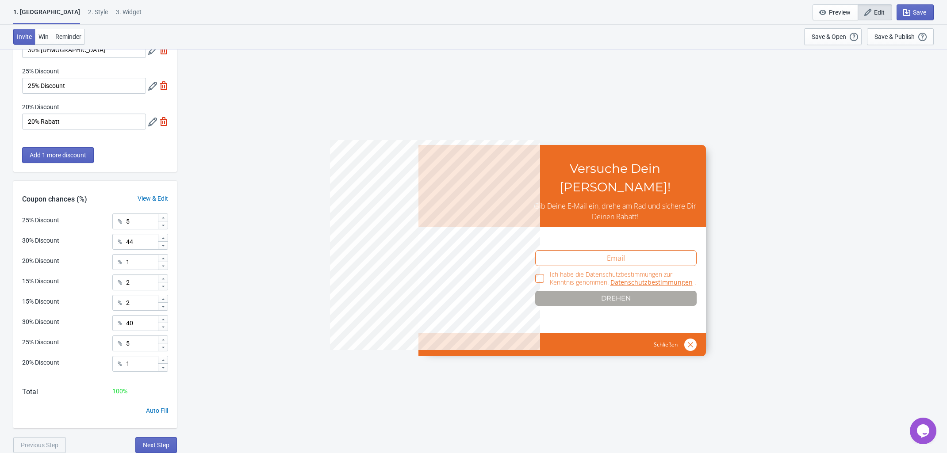
select select "1"
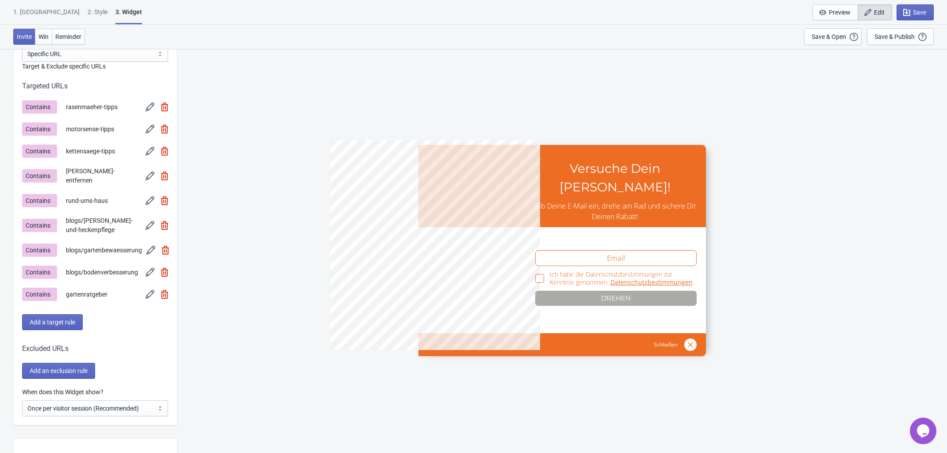
scroll to position [719, 0]
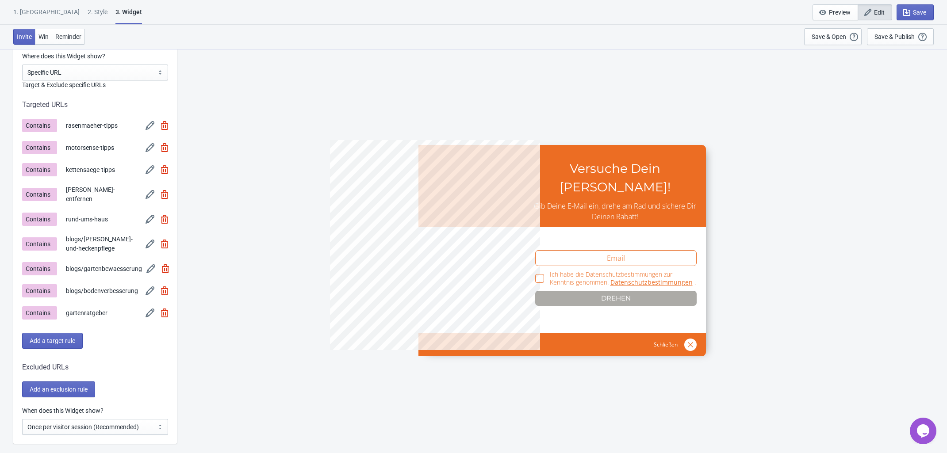
click at [149, 215] on img at bounding box center [150, 219] width 9 height 9
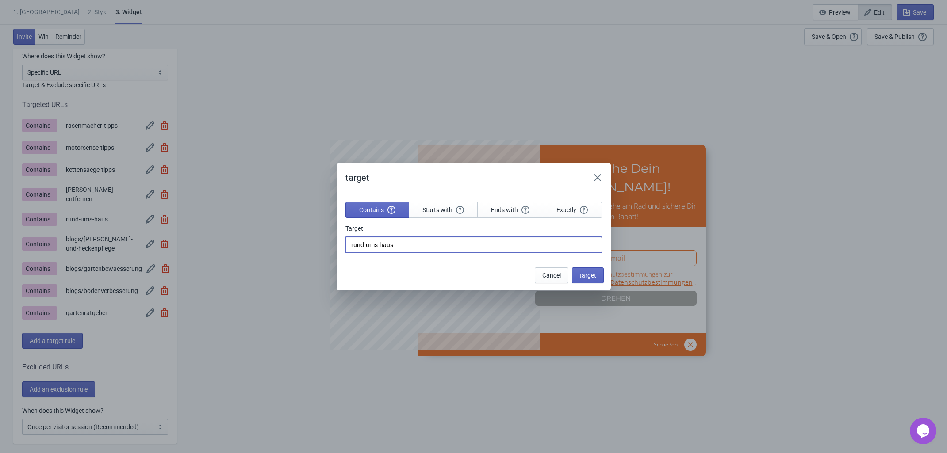
click at [349, 242] on input "rund-ums-haus" at bounding box center [474, 245] width 257 height 16
paste input "blogs/"
type input "blogs/rund-ums-haus"
click at [593, 275] on span "target" at bounding box center [588, 275] width 17 height 7
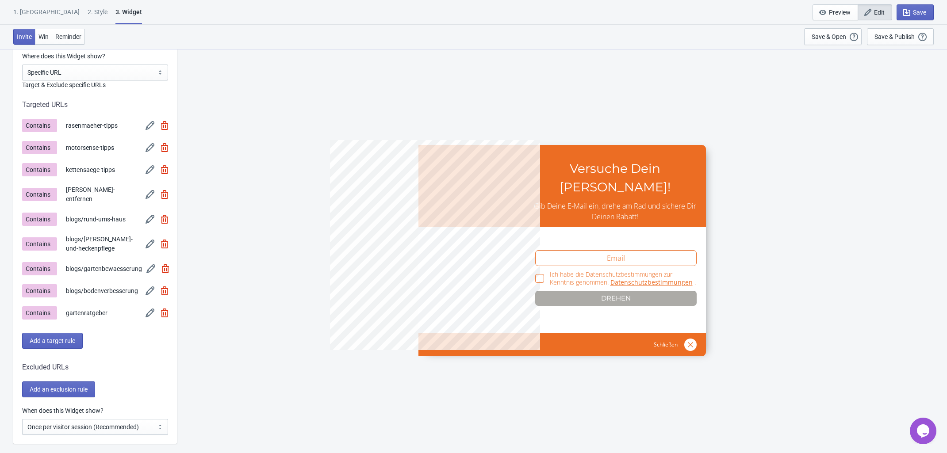
click at [153, 196] on img at bounding box center [150, 194] width 9 height 9
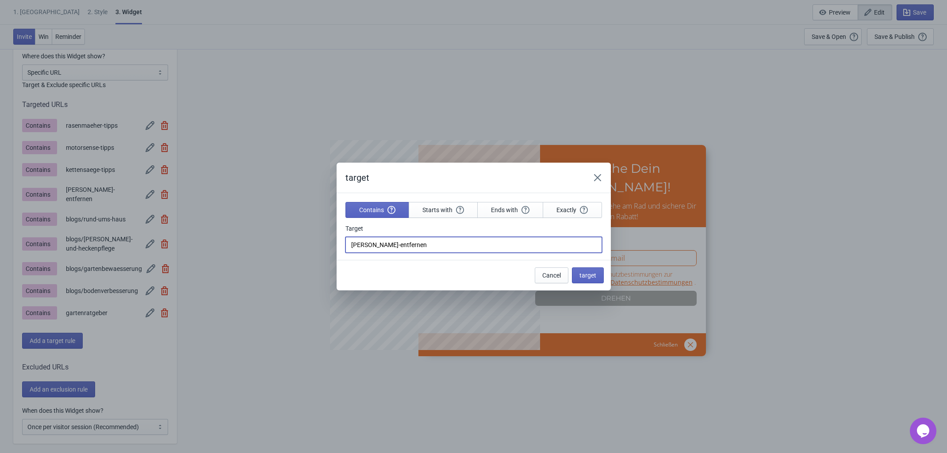
click at [347, 242] on input "unkraut-entfernen" at bounding box center [474, 245] width 257 height 16
paste input "blogs/"
type input "blogs/unkraut-entfernen"
drag, startPoint x: 588, startPoint y: 275, endPoint x: 513, endPoint y: 260, distance: 76.6
click at [588, 275] on span "target" at bounding box center [588, 275] width 17 height 7
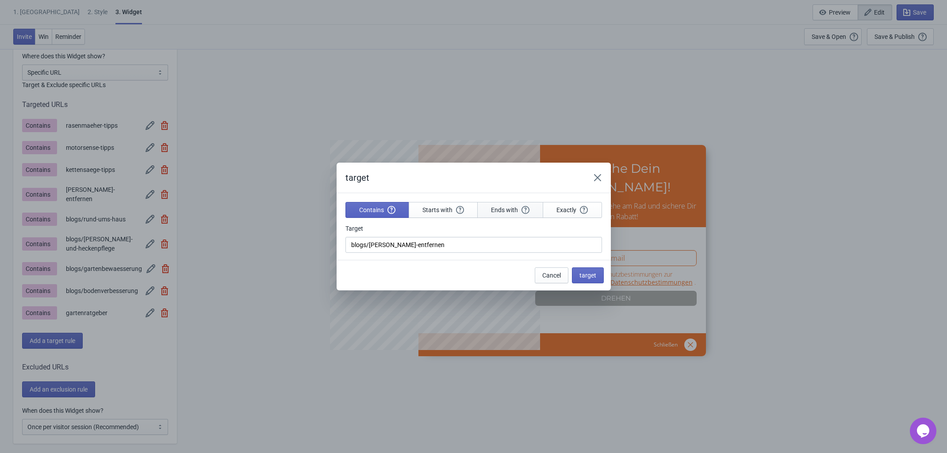
scroll to position [719, 0]
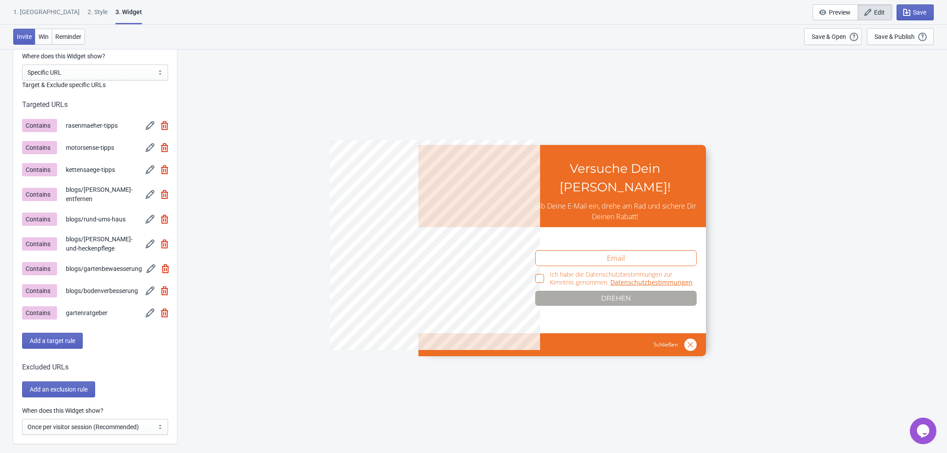
drag, startPoint x: 155, startPoint y: 169, endPoint x: 150, endPoint y: 170, distance: 4.9
click at [152, 169] on span at bounding box center [157, 169] width 23 height 9
click at [150, 170] on img at bounding box center [150, 169] width 9 height 9
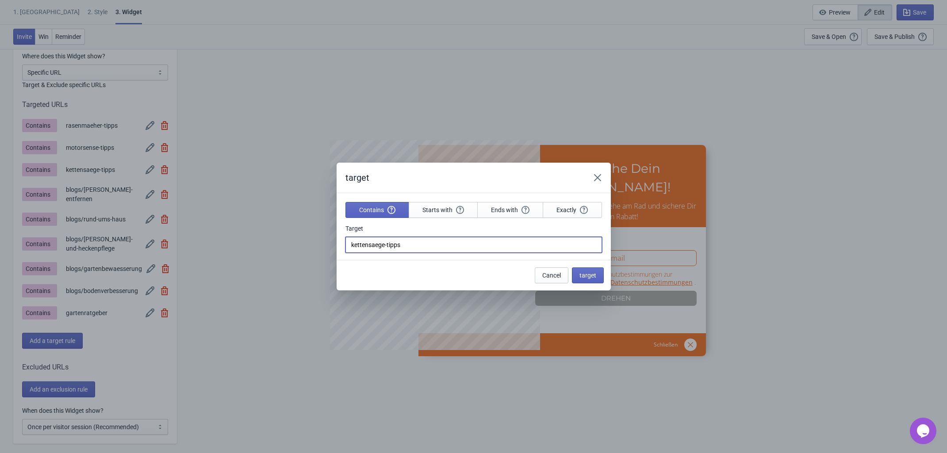
click at [352, 239] on input "kettensaege-tipps" at bounding box center [474, 245] width 257 height 16
paste input "blogs/"
type input "blogs/kettensaege-tipps"
click at [590, 280] on button "target" at bounding box center [588, 276] width 32 height 16
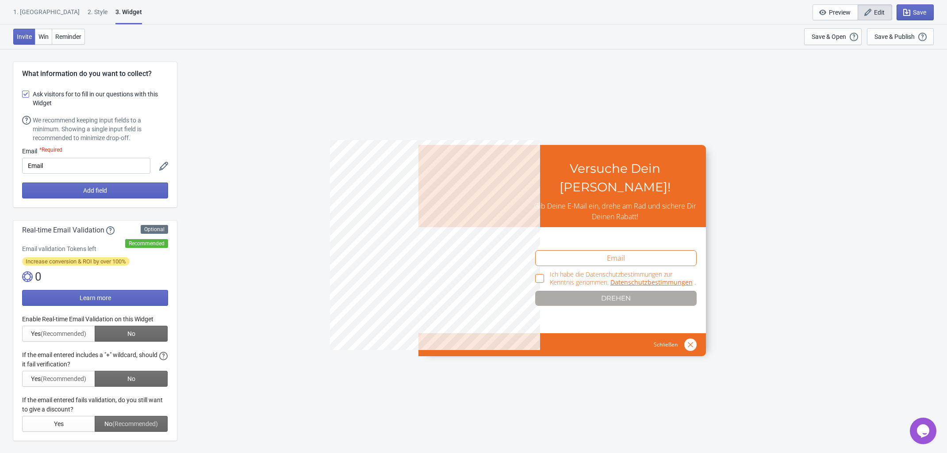
scroll to position [719, 0]
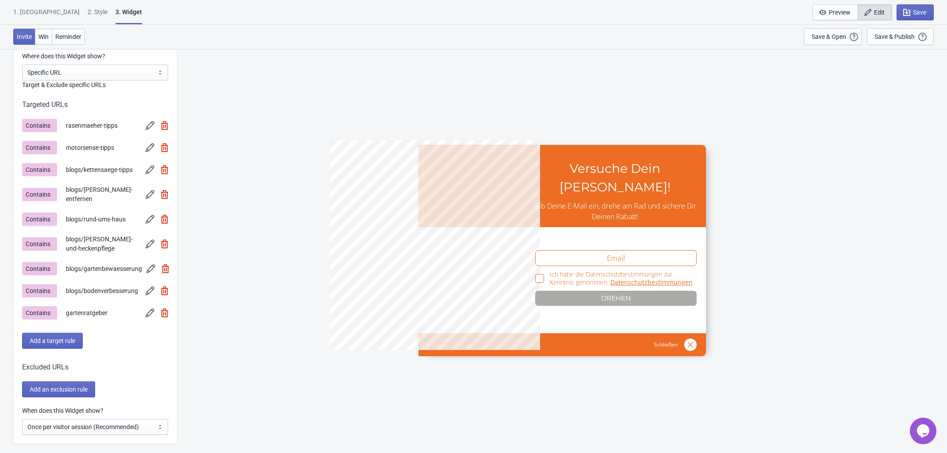
click at [144, 145] on div "Contains motorsense-tipps" at bounding box center [95, 147] width 146 height 13
click at [146, 147] on img at bounding box center [150, 147] width 9 height 9
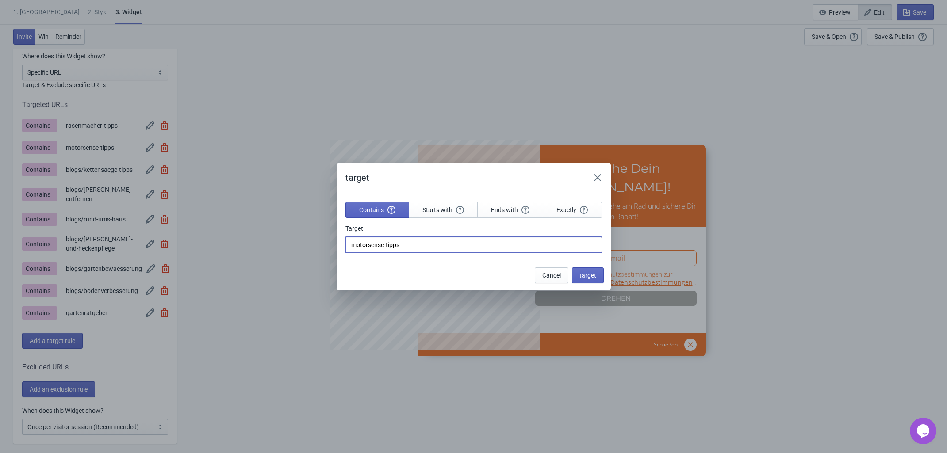
click at [350, 245] on input "motorsense-tipps" at bounding box center [474, 245] width 257 height 16
paste input "blogs/"
type input "blogs/motorsense-tipps"
click at [605, 286] on div "Cancel target" at bounding box center [474, 275] width 274 height 31
click at [596, 278] on span "target" at bounding box center [588, 275] width 17 height 7
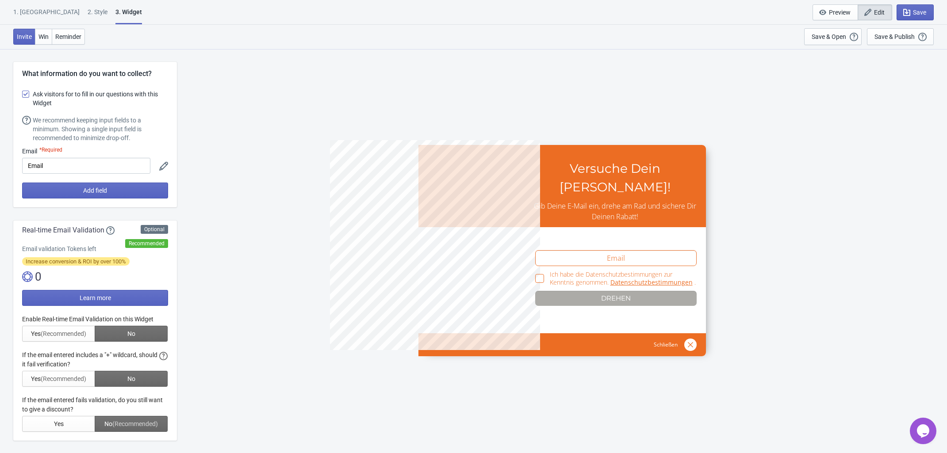
scroll to position [719, 0]
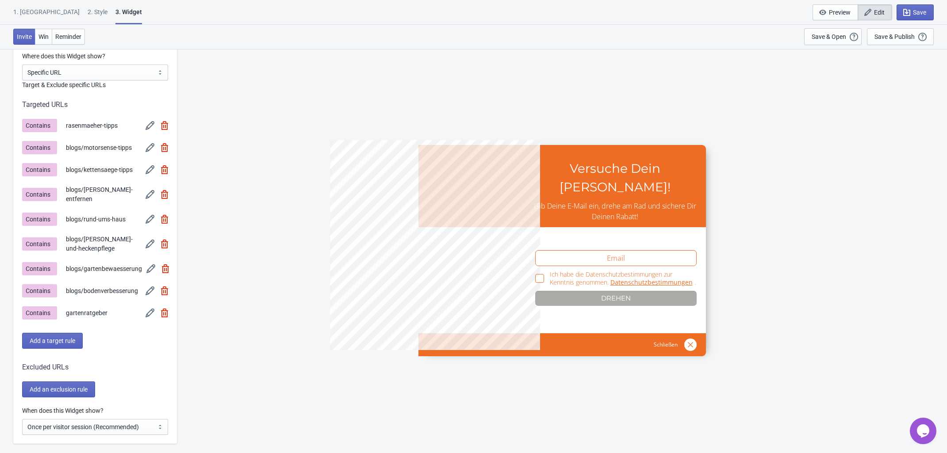
click at [148, 124] on img at bounding box center [150, 125] width 9 height 9
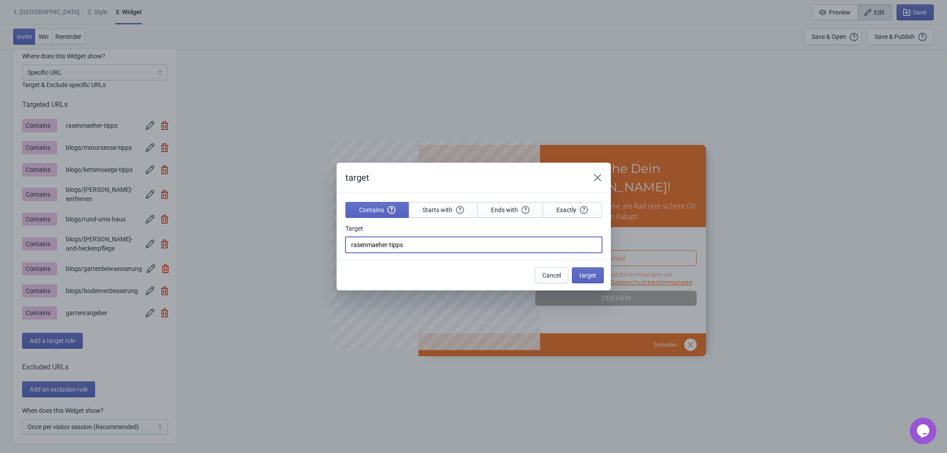
click at [348, 244] on input "rasenmaeher-tipps" at bounding box center [474, 245] width 257 height 16
paste input "blogs/"
type input "blogs/rasenmaeher-tipps"
click at [577, 273] on button "target" at bounding box center [588, 276] width 32 height 16
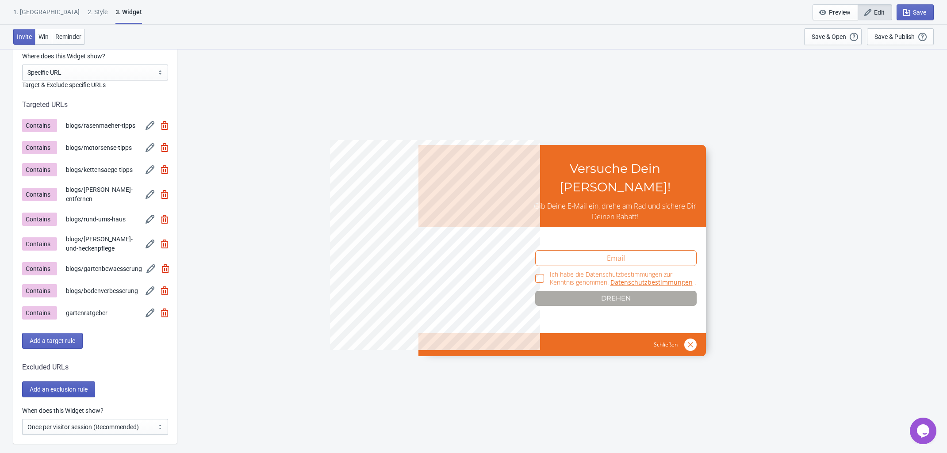
click at [77, 386] on span "Add an exclusion rule" at bounding box center [59, 389] width 58 height 7
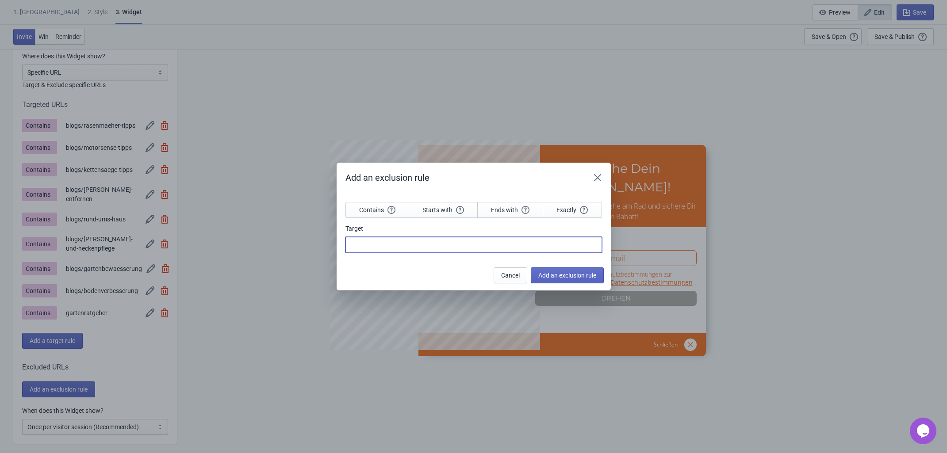
click at [430, 246] on input "Target" at bounding box center [474, 245] width 257 height 16
drag, startPoint x: 599, startPoint y: 175, endPoint x: 866, endPoint y: 135, distance: 269.2
click at [603, 173] on button "Close" at bounding box center [598, 178] width 16 height 16
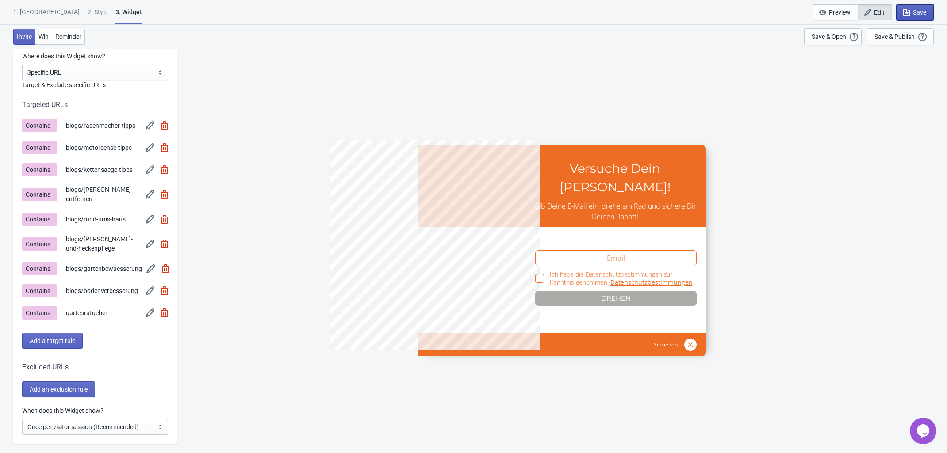
click at [912, 11] on span "Save" at bounding box center [915, 12] width 22 height 9
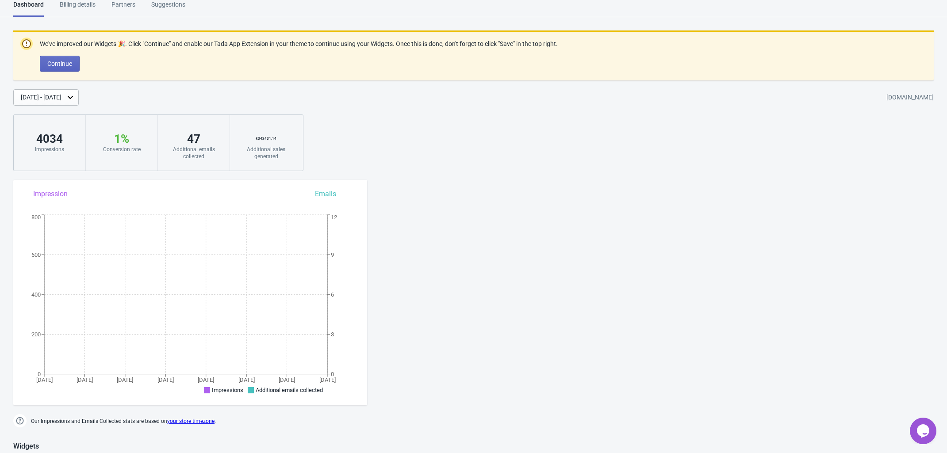
scroll to position [548, 0]
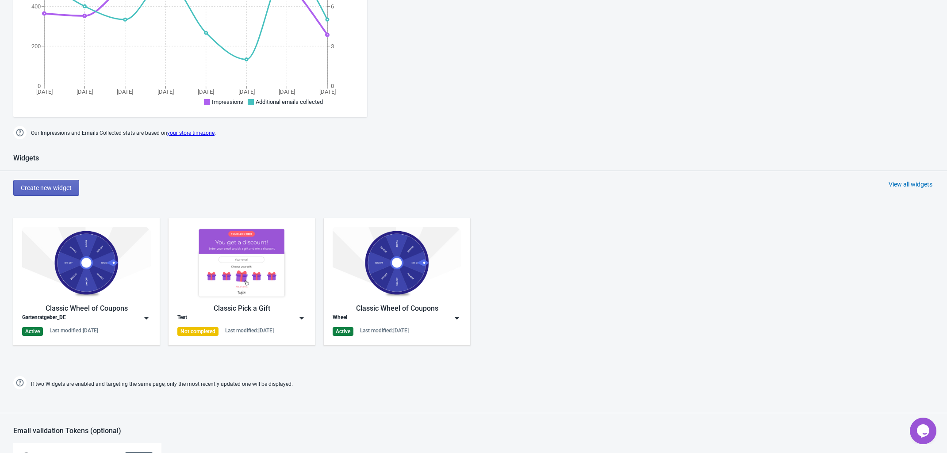
scroll to position [341, 0]
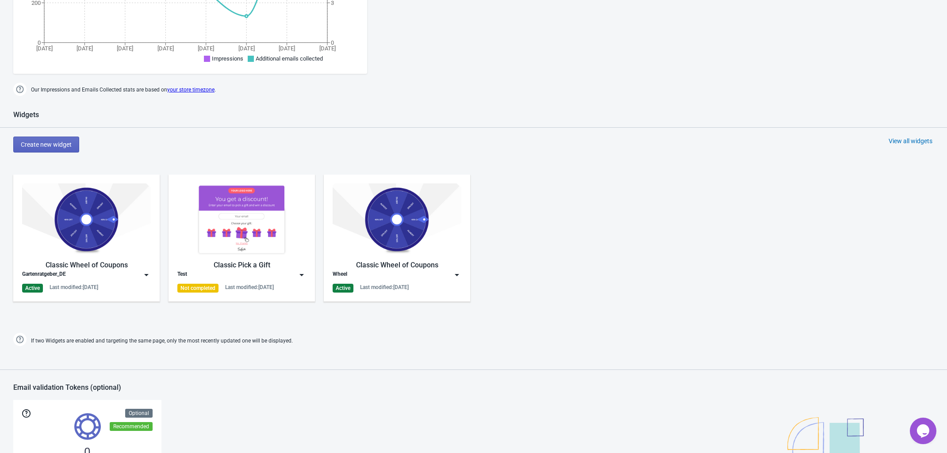
click at [88, 237] on img at bounding box center [86, 220] width 129 height 72
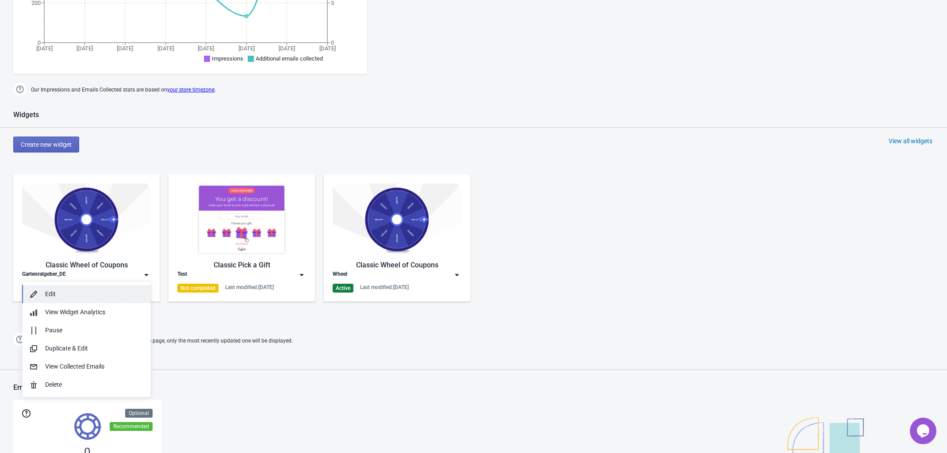
click at [85, 297] on div "Edit" at bounding box center [94, 294] width 99 height 9
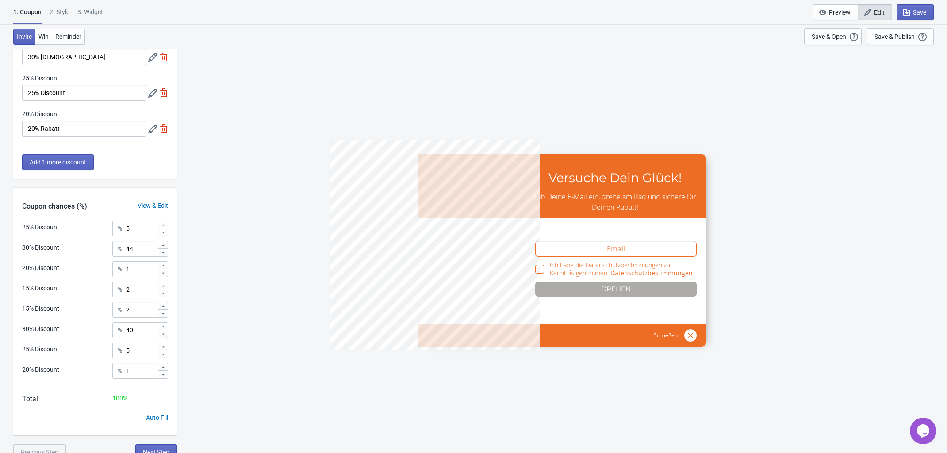
scroll to position [244, 0]
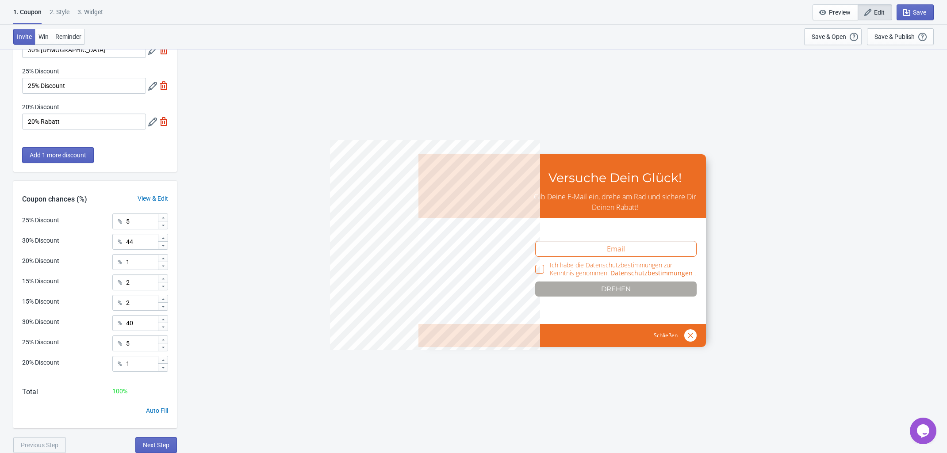
click at [88, 10] on div "3. Widget" at bounding box center [90, 15] width 26 height 15
select select "specificURL"
select select "once"
select select "circle"
select select "middle_left"
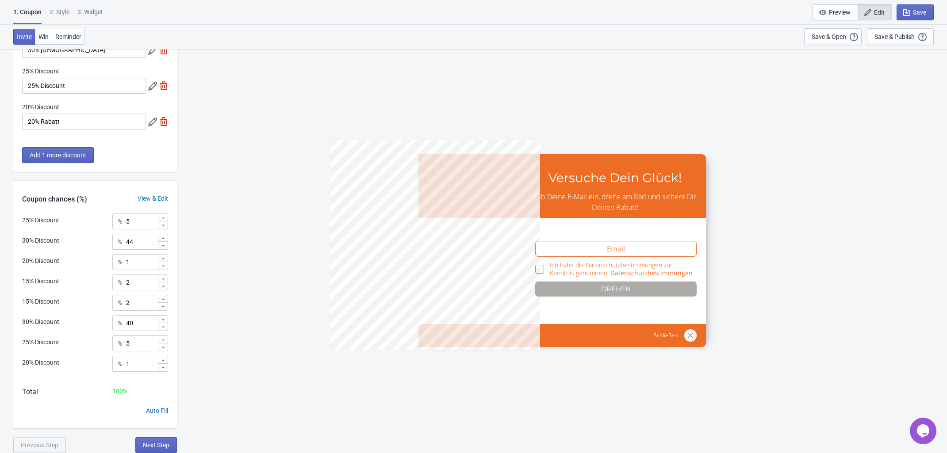
select select "1"
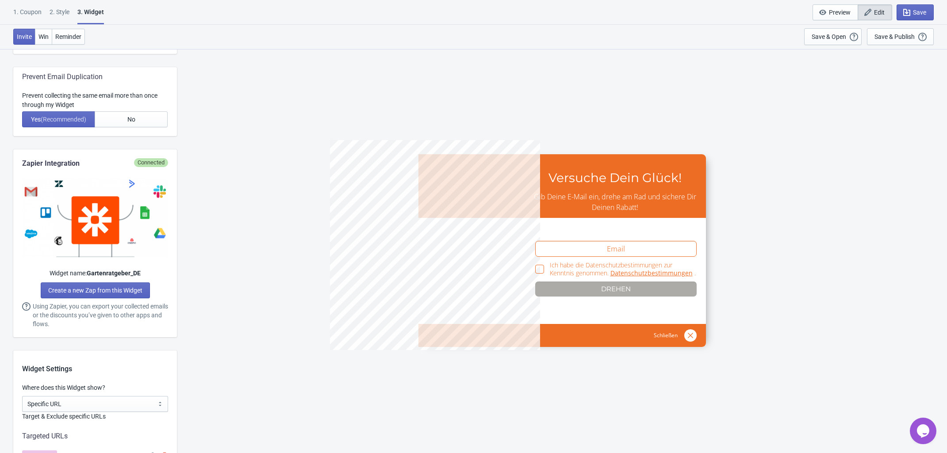
scroll to position [719, 0]
